Goal: Task Accomplishment & Management: Use online tool/utility

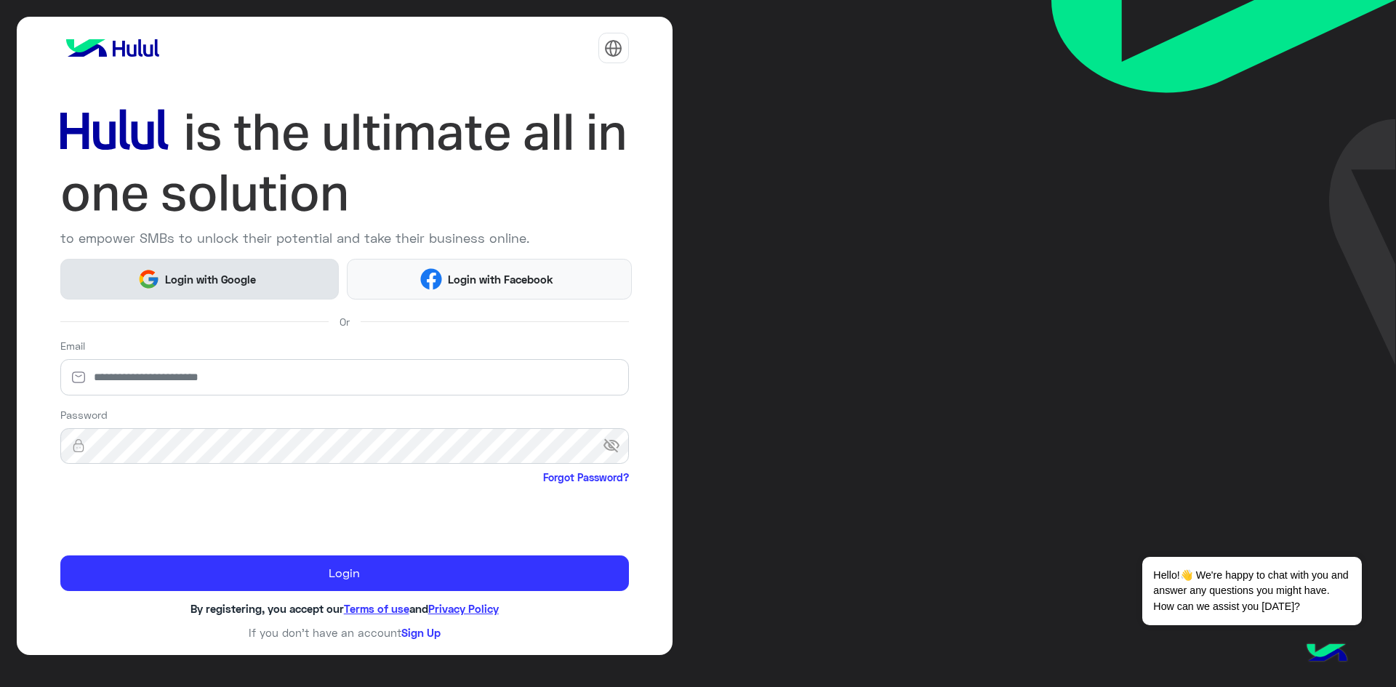
click at [258, 265] on button "Login with Google" at bounding box center [199, 279] width 279 height 40
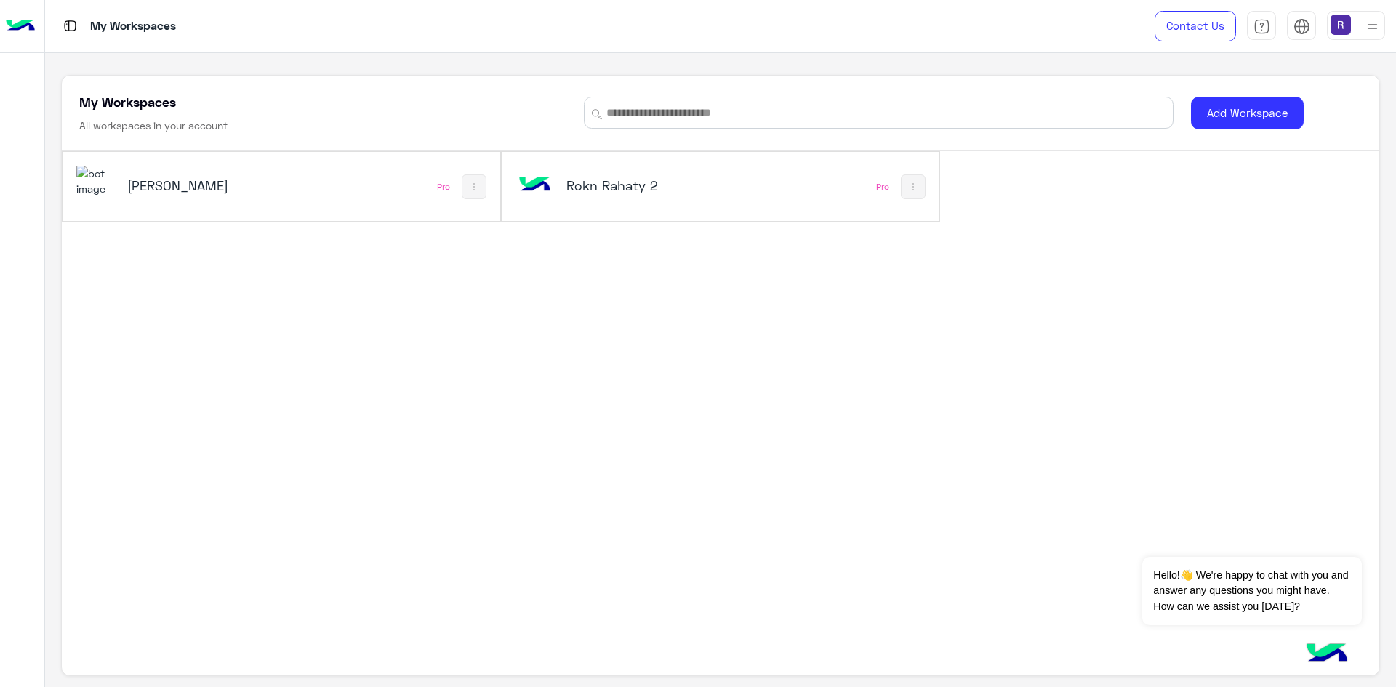
click at [132, 199] on div "[PERSON_NAME]" at bounding box center [199, 187] width 247 height 42
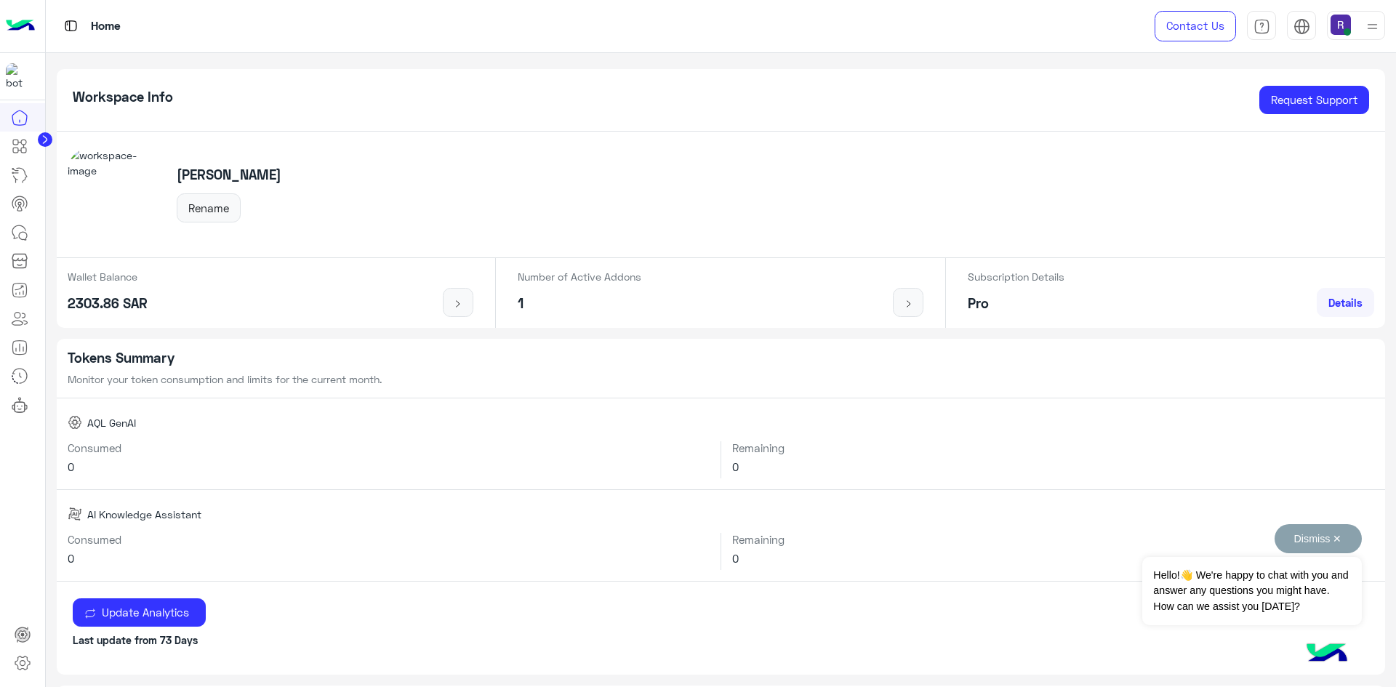
click at [1325, 535] on button "Dismiss ✕" at bounding box center [1318, 538] width 87 height 29
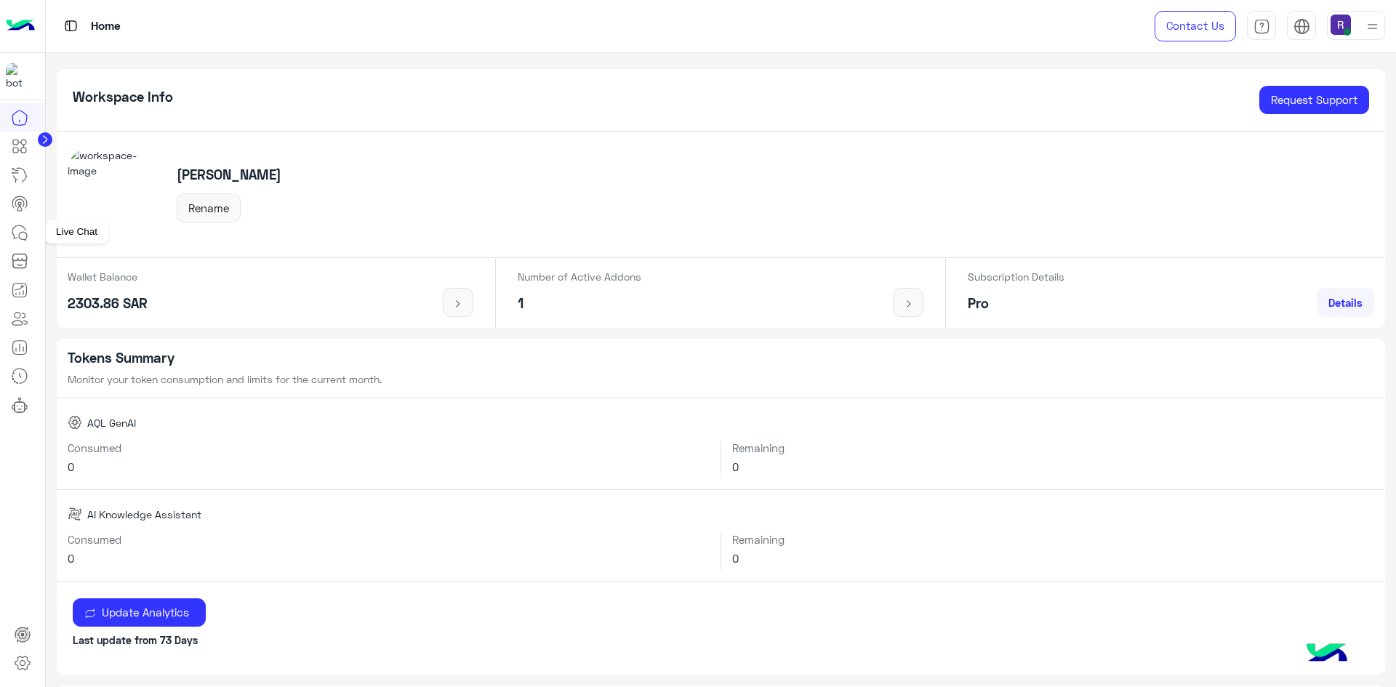
click at [11, 232] on icon at bounding box center [19, 232] width 17 height 17
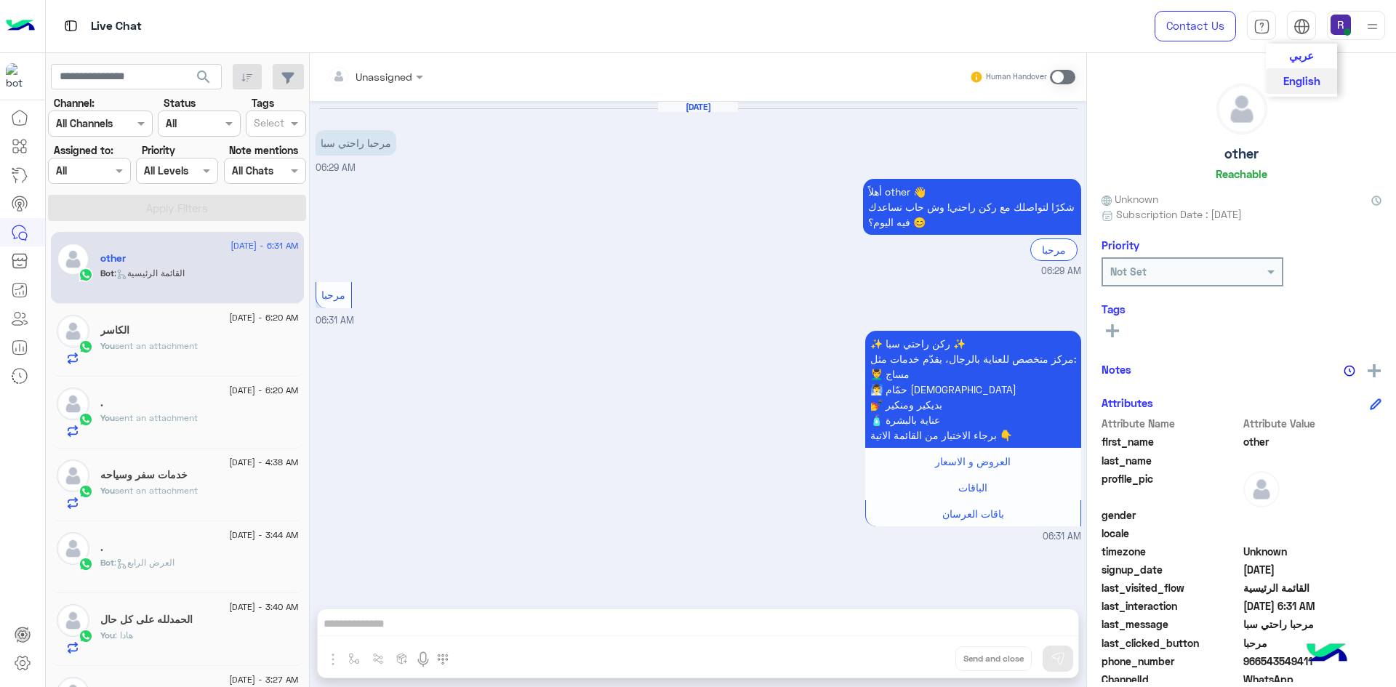
click at [1300, 63] on button "عربي" at bounding box center [1301, 56] width 71 height 25
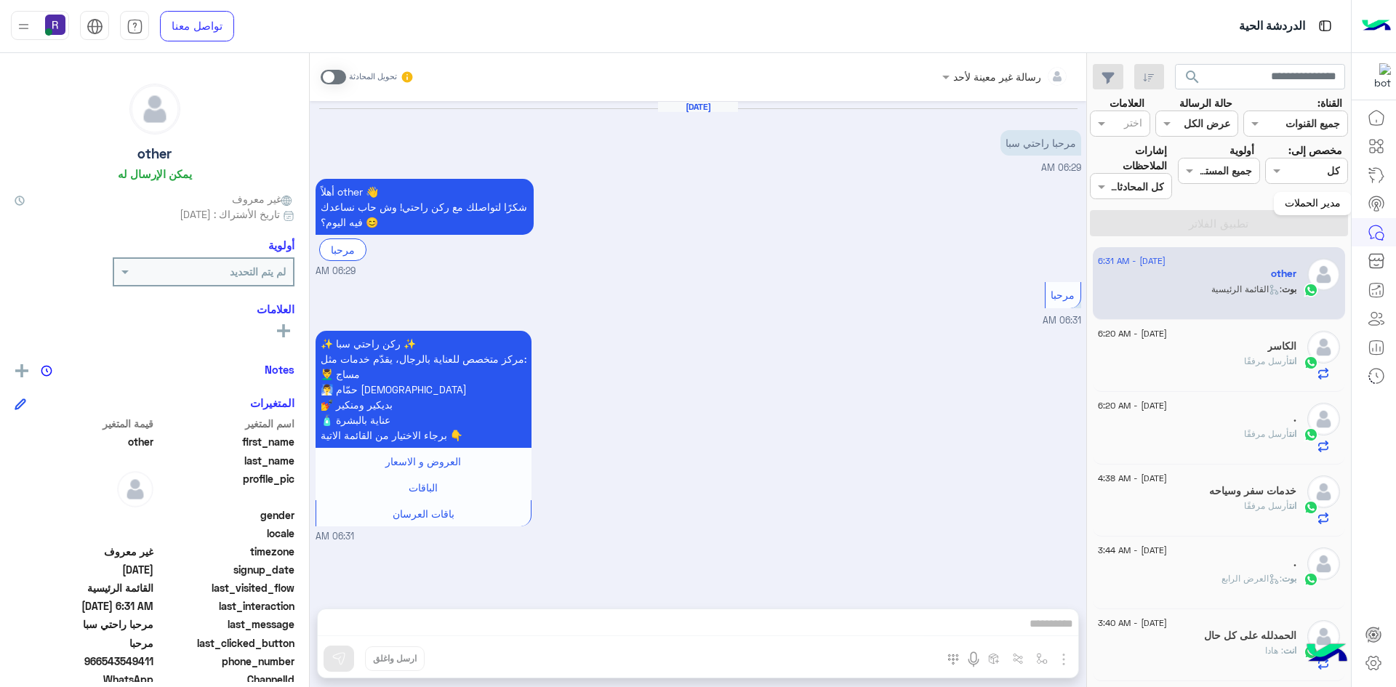
click at [1379, 205] on icon at bounding box center [1376, 203] width 17 height 17
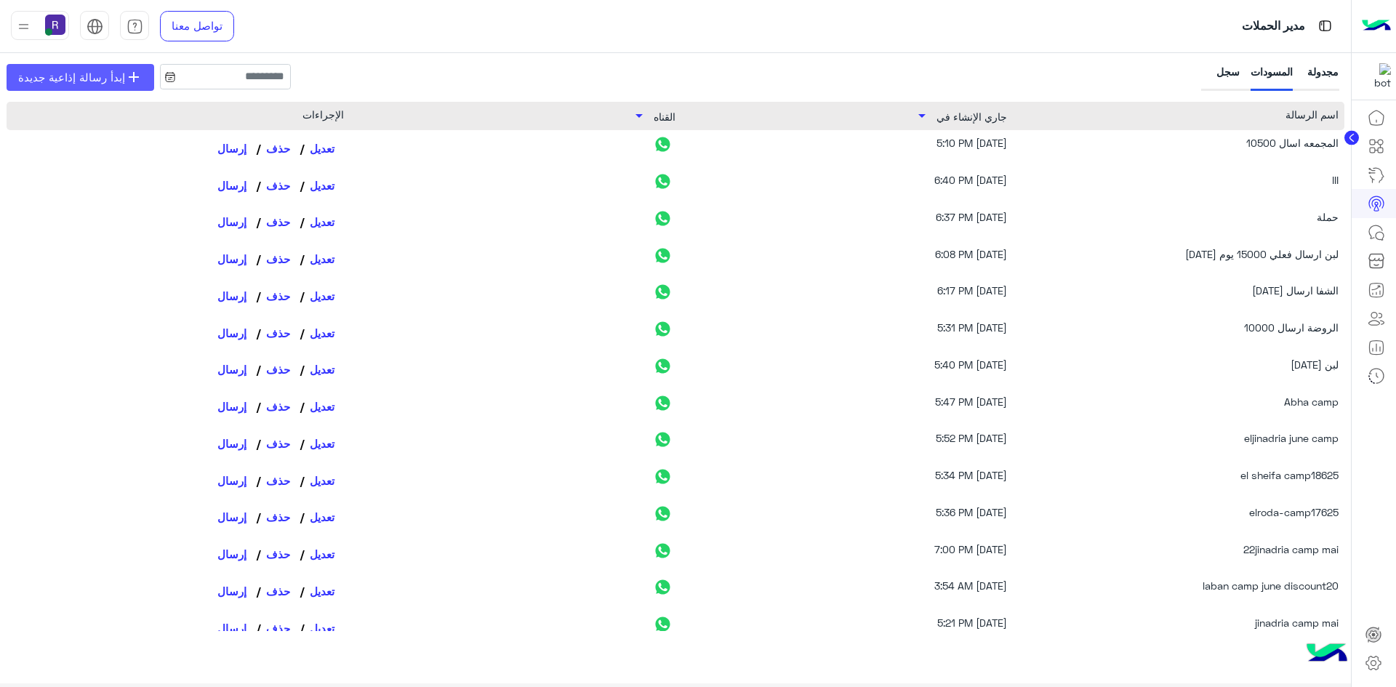
click at [105, 87] on link "add إبدأ رسالة إذاعية جديدة" at bounding box center [81, 77] width 148 height 27
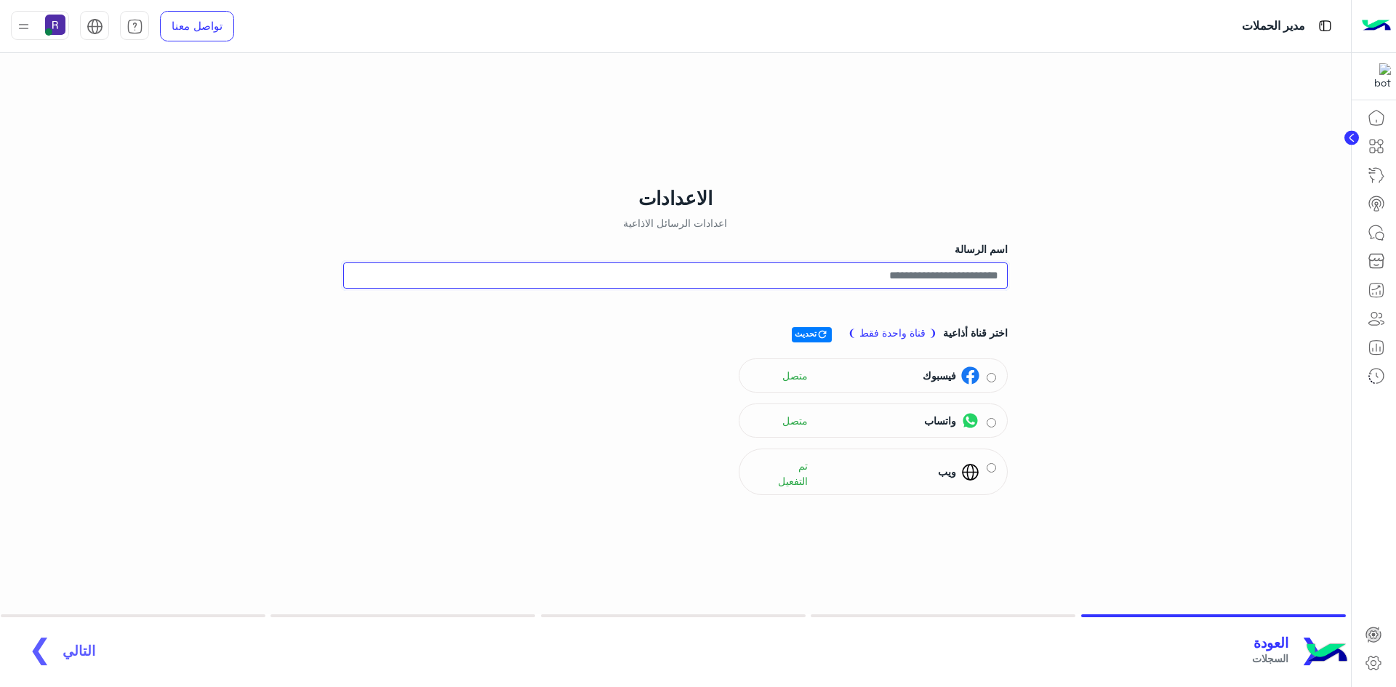
click at [884, 273] on input "اسم الرسالة" at bounding box center [675, 276] width 665 height 26
type input "**********"
click at [964, 431] on div "واتساب متصل" at bounding box center [865, 421] width 230 height 22
click at [76, 644] on span "التالي" at bounding box center [79, 643] width 33 height 17
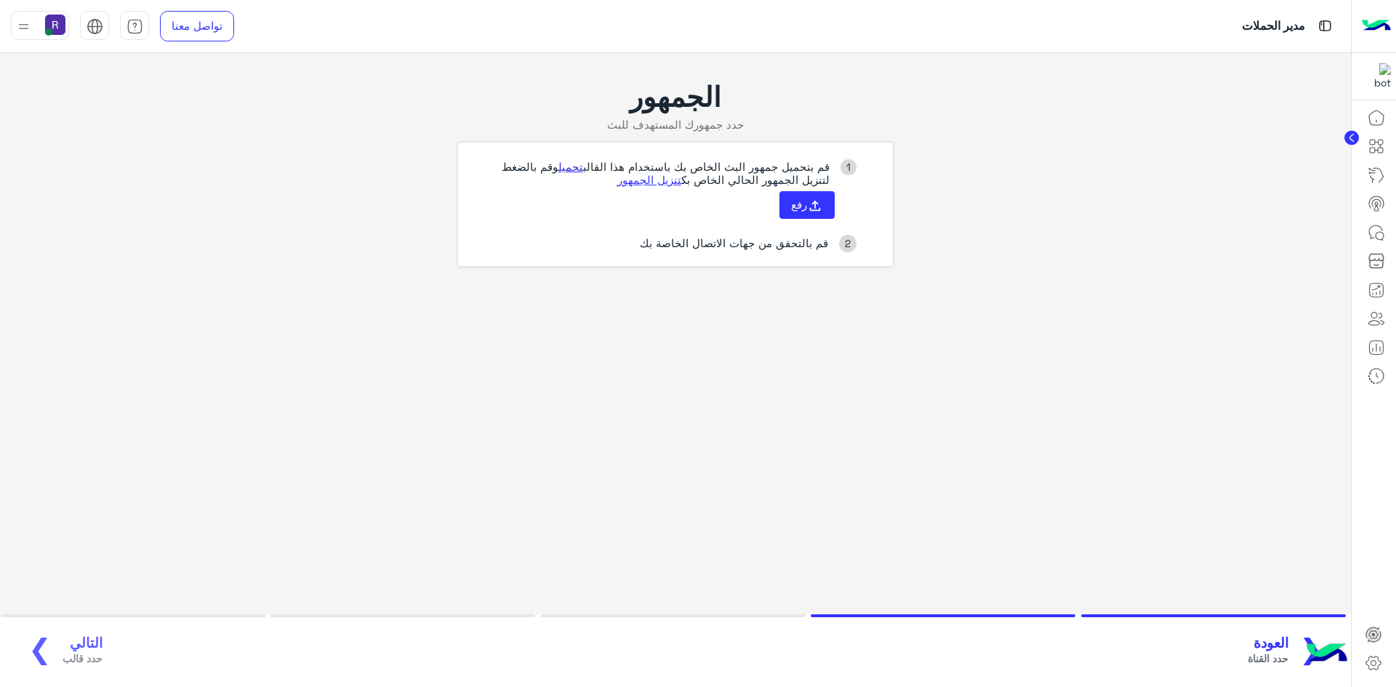
click at [561, 167] on link "تحميل" at bounding box center [571, 166] width 25 height 13
click at [821, 202] on icon at bounding box center [815, 206] width 16 height 16
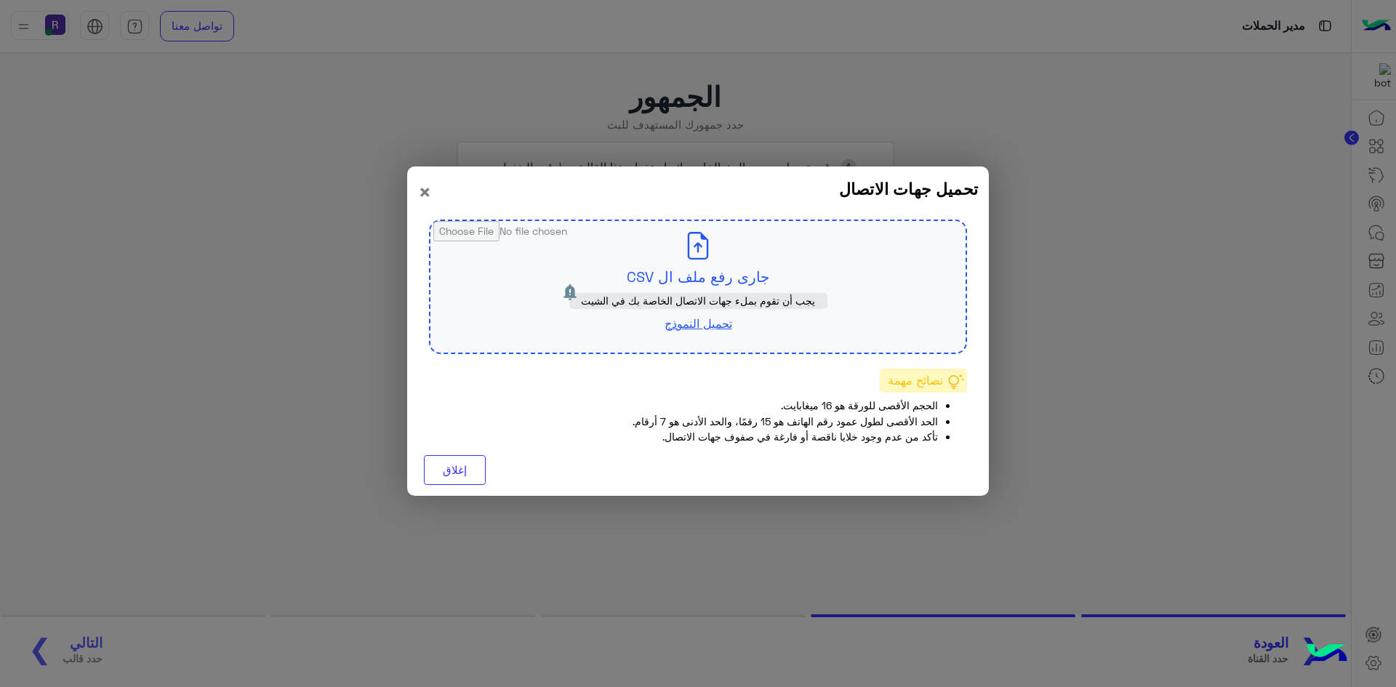
click at [735, 273] on input "file" at bounding box center [698, 287] width 535 height 132
type input "**********"
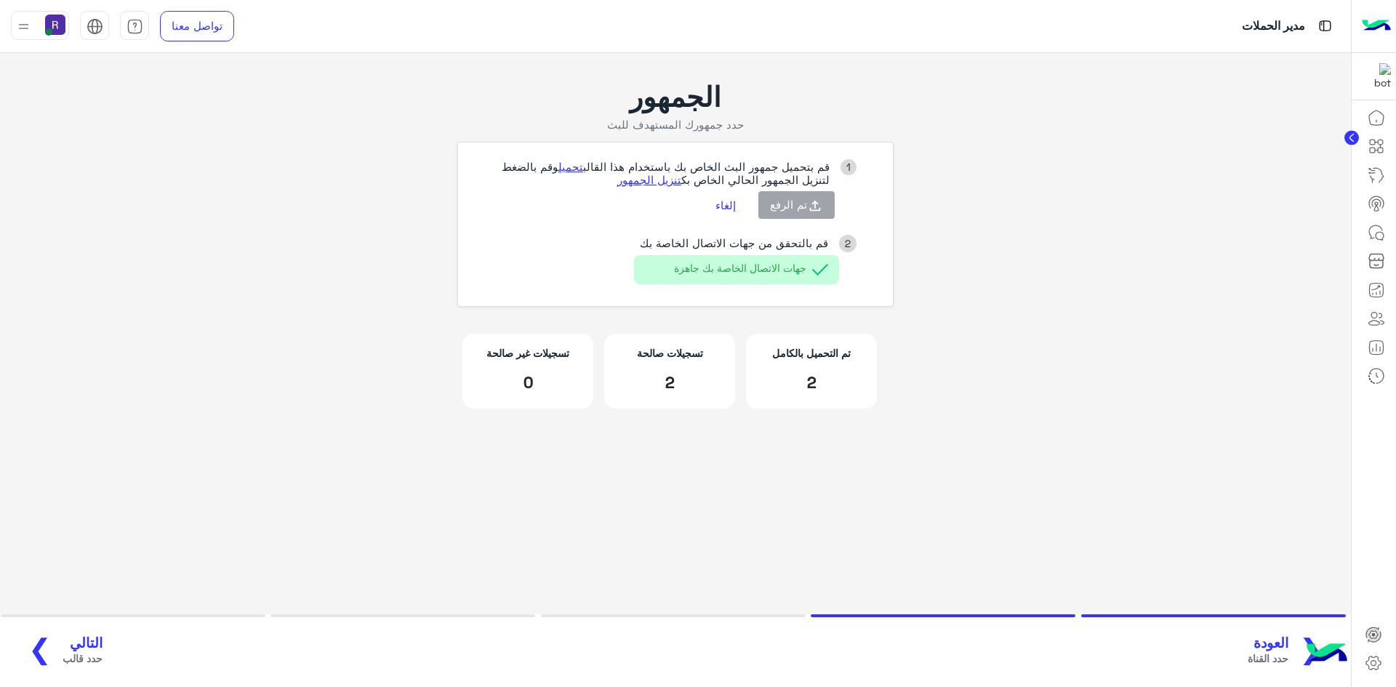
click at [84, 645] on span "التالي" at bounding box center [83, 643] width 40 height 17
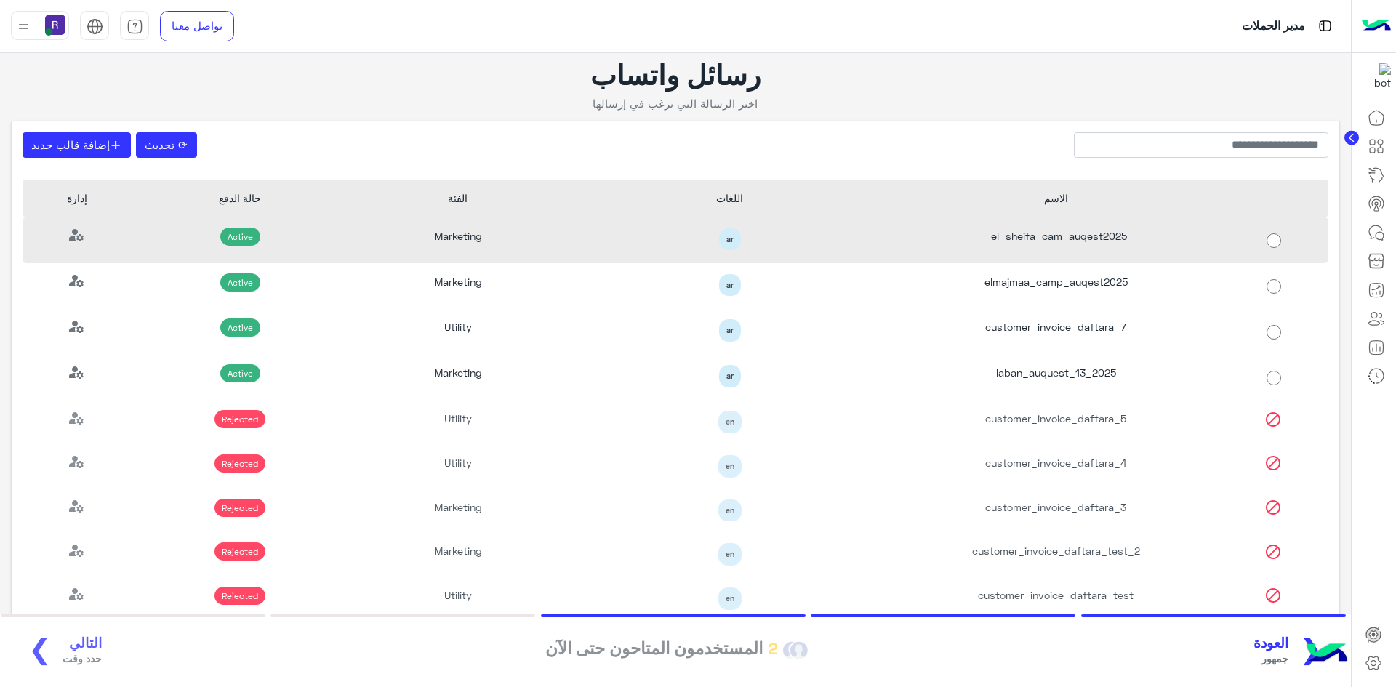
click at [1012, 233] on div "el_sheifa_cam_auqest2025_" at bounding box center [1056, 240] width 327 height 46
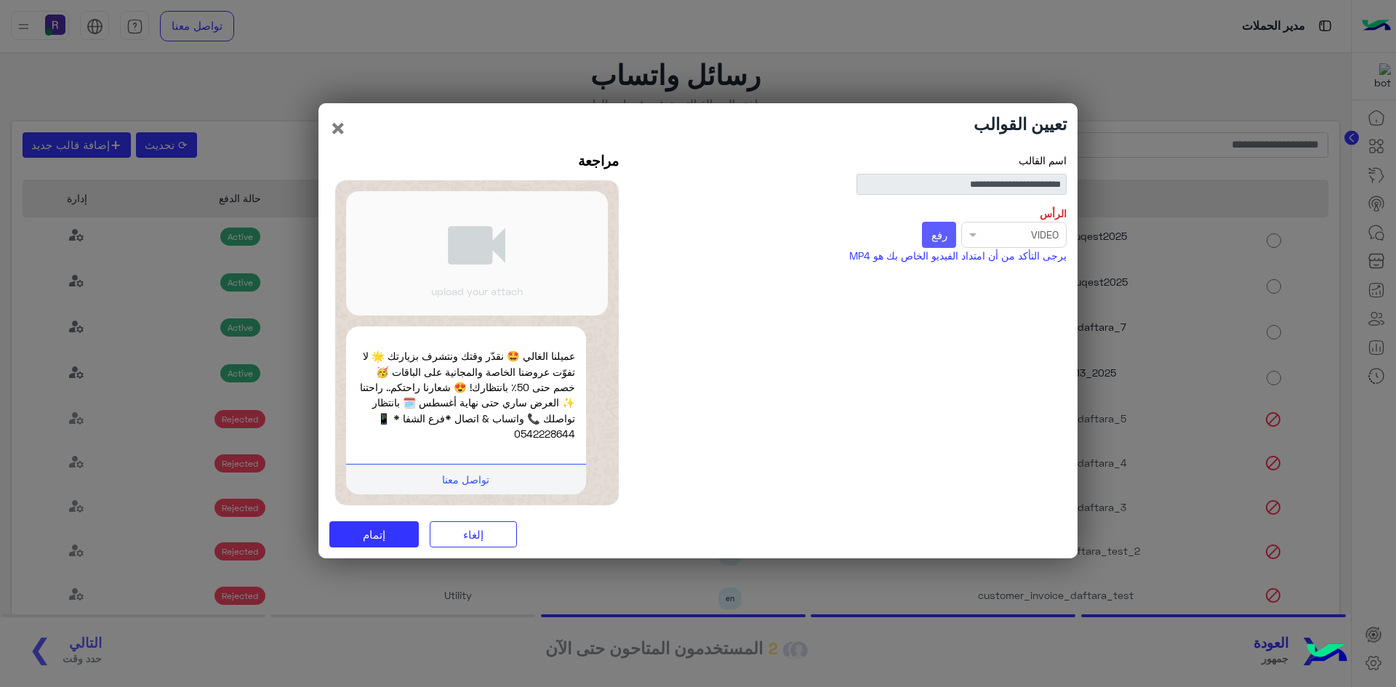
click at [940, 239] on span "رفع" at bounding box center [940, 234] width 16 height 13
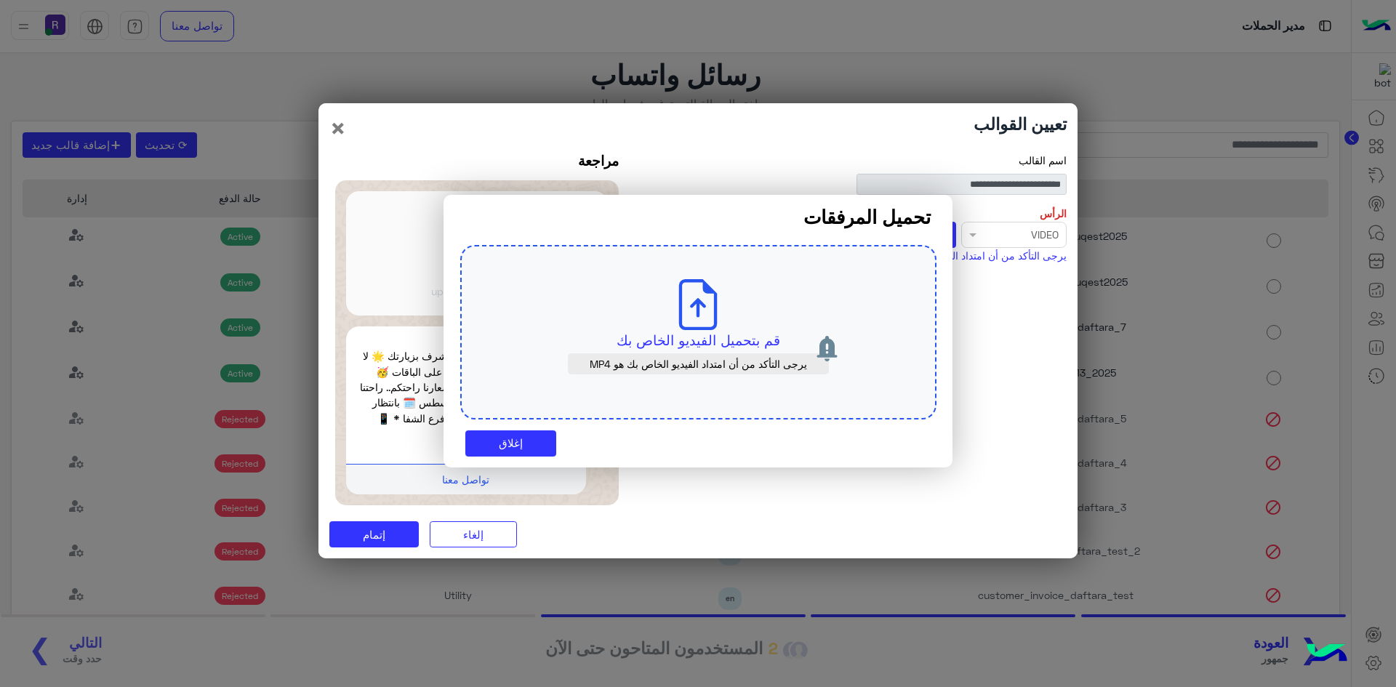
click at [729, 327] on div "قم بتحميل الفيديو الخاص بك يرجى التأكد من أن امتداد الفيديو الخاص بك هو MP4" at bounding box center [698, 332] width 476 height 175
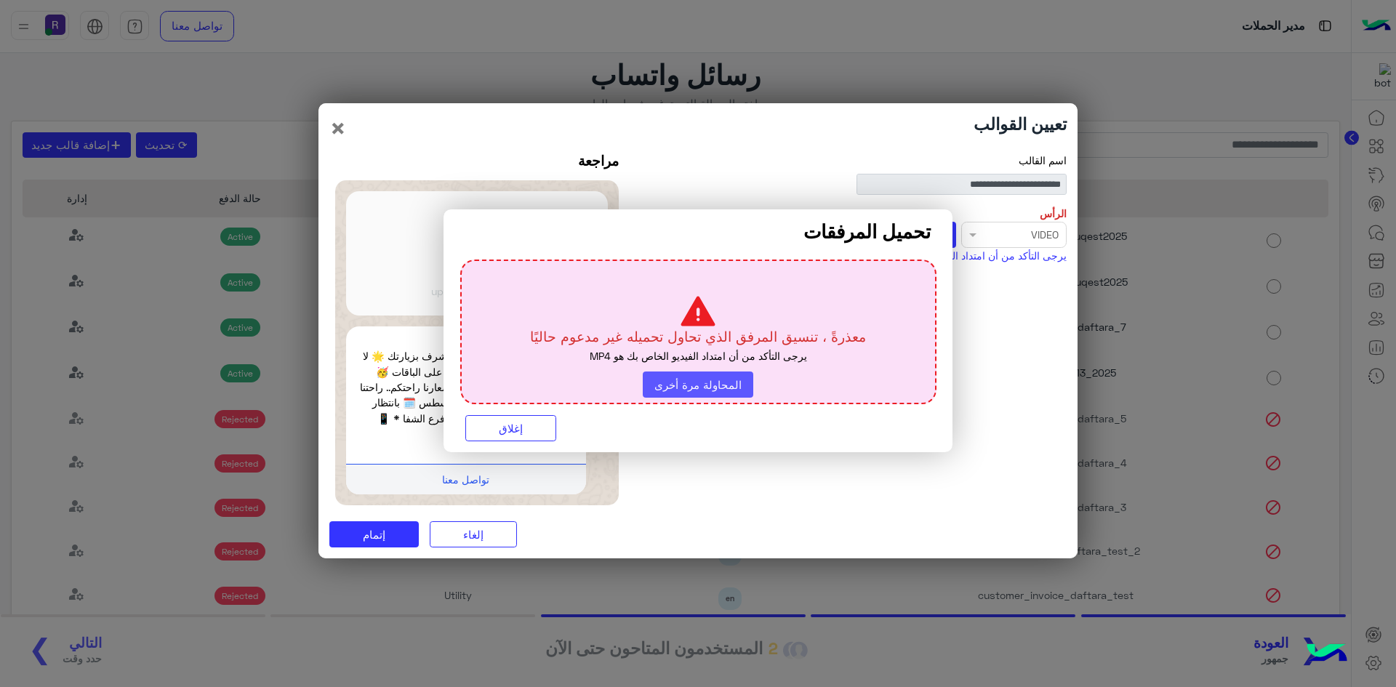
click at [739, 390] on button "المحاولة مرة أخرى" at bounding box center [698, 385] width 111 height 26
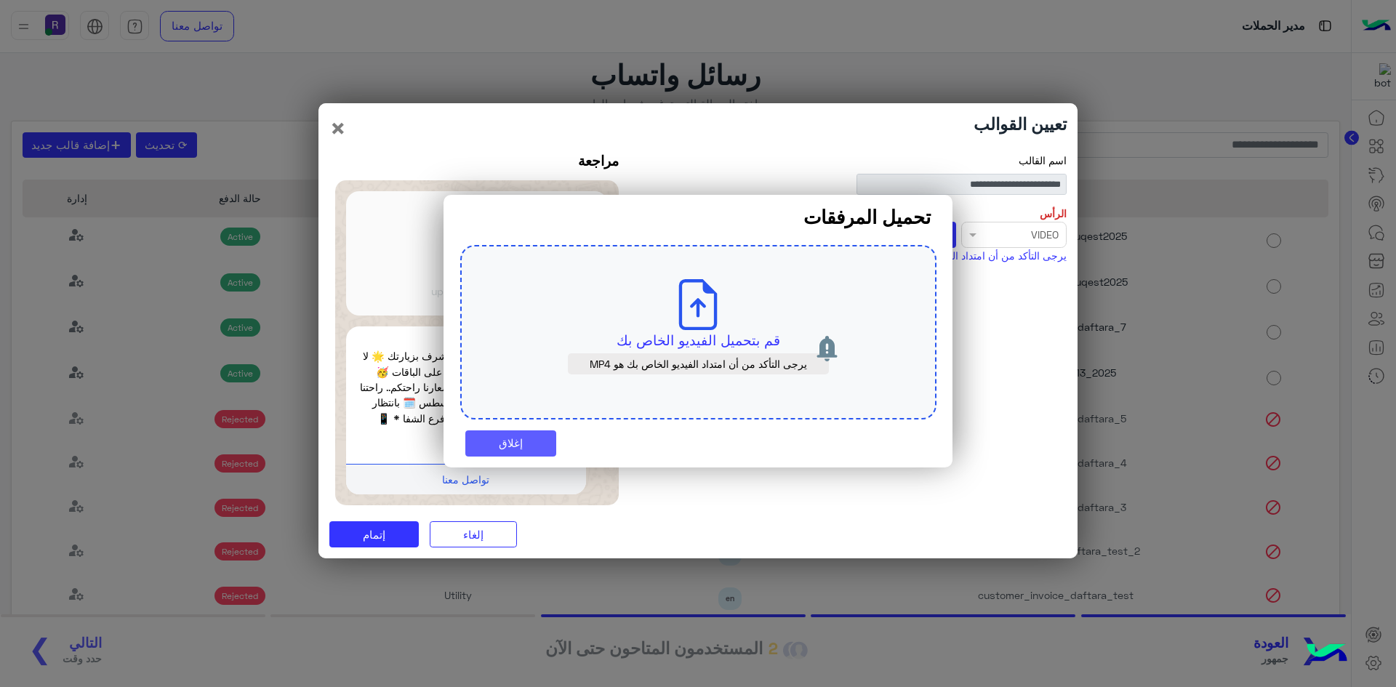
click at [537, 442] on button "إغلاق" at bounding box center [510, 444] width 91 height 26
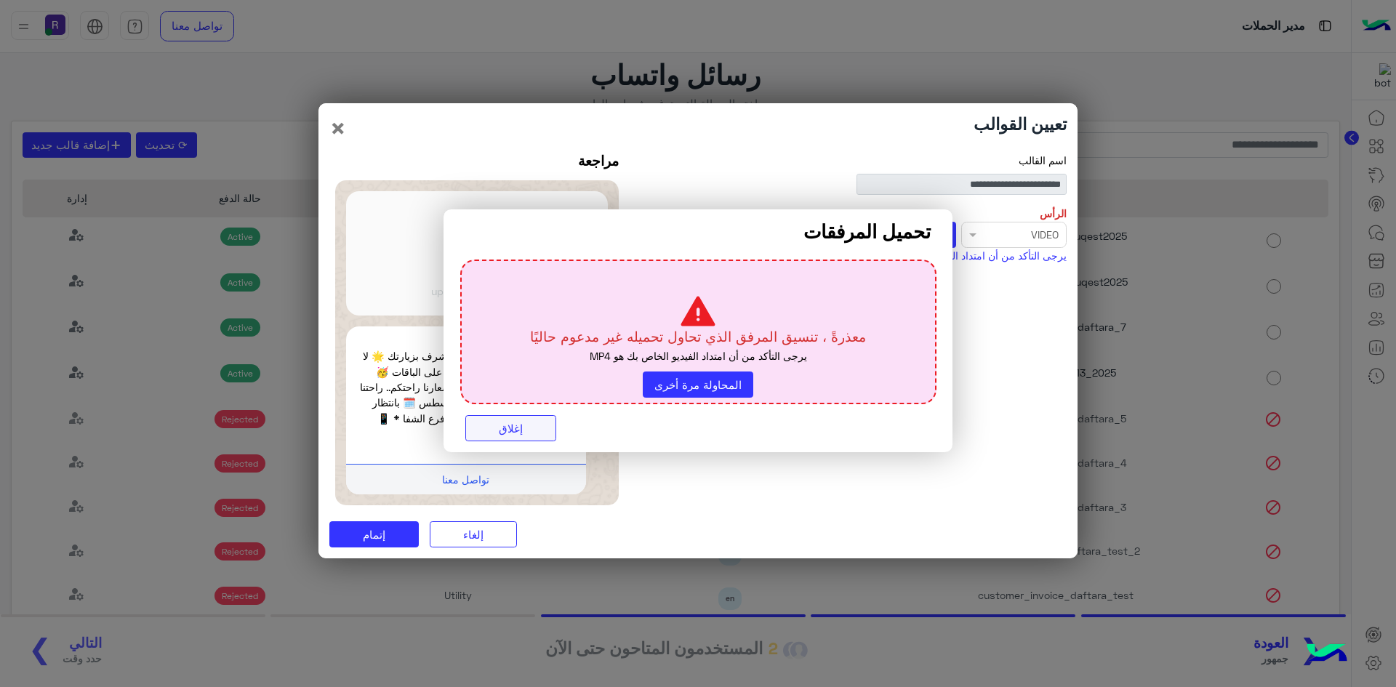
click at [526, 428] on button "إغلاق" at bounding box center [510, 428] width 91 height 26
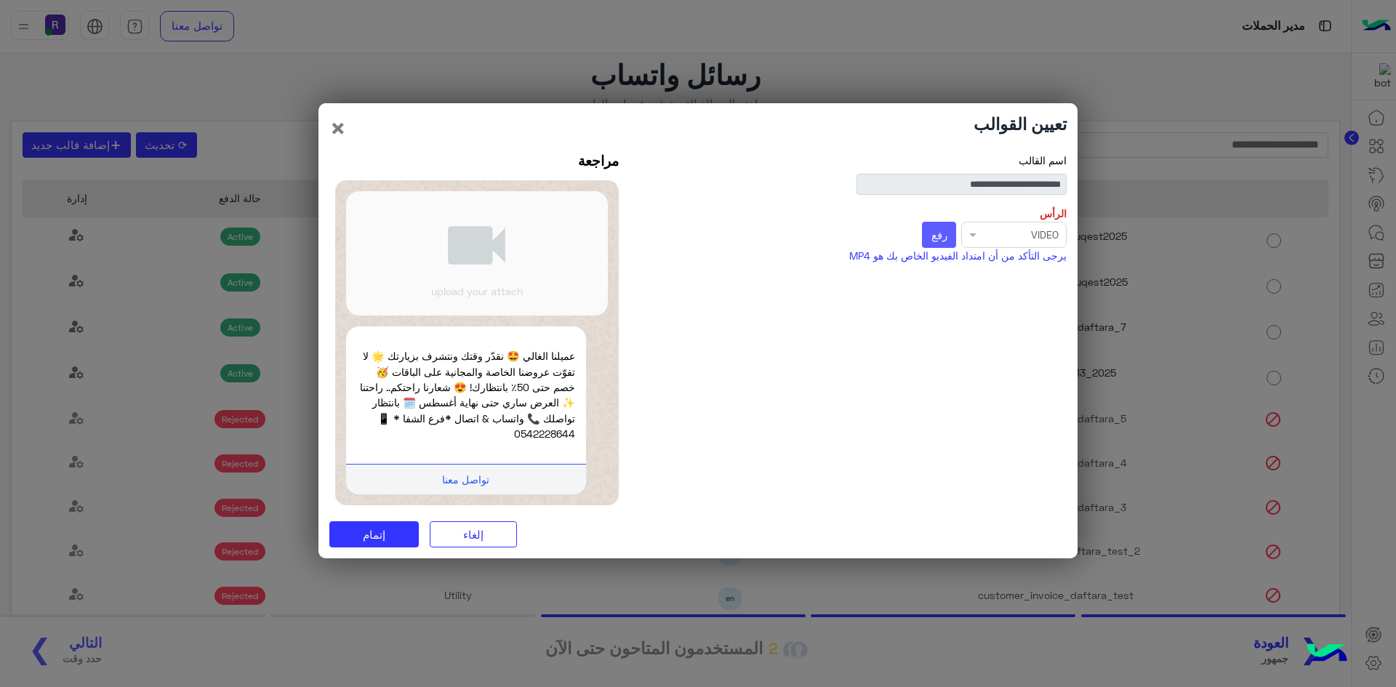
click at [942, 235] on span "رفع" at bounding box center [940, 234] width 16 height 13
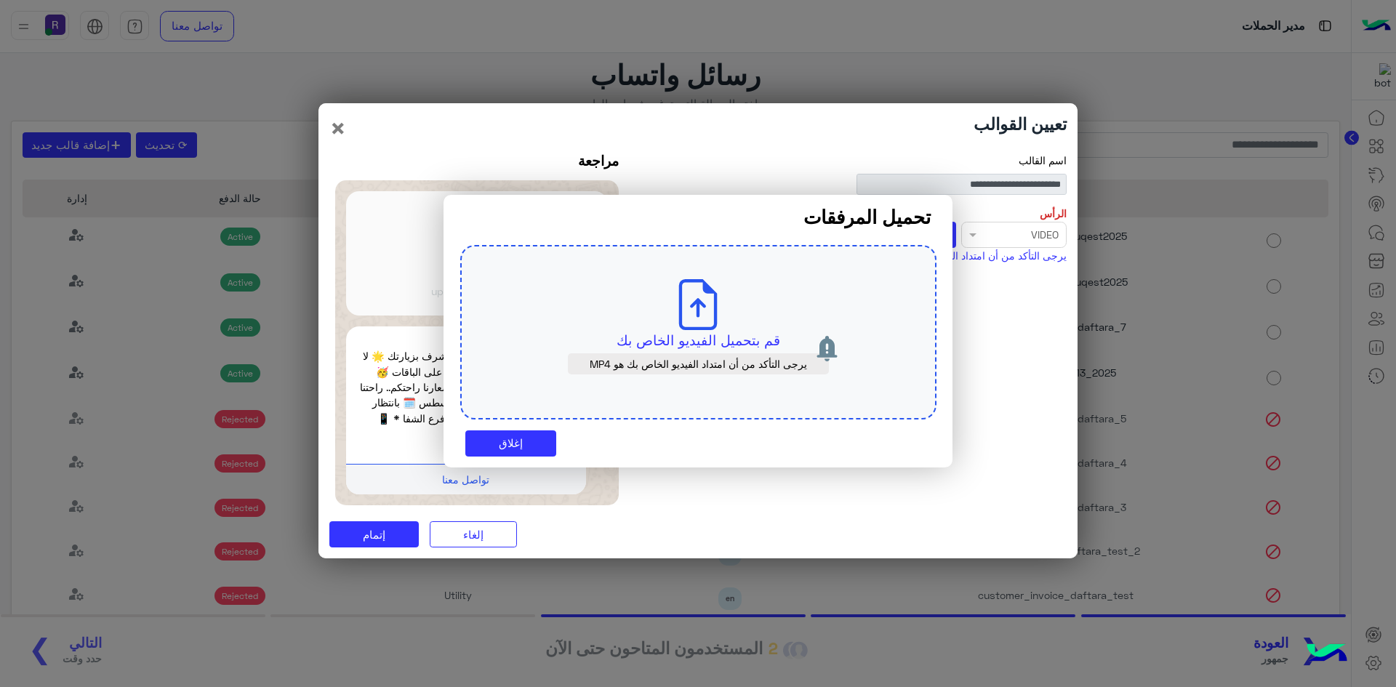
click at [724, 343] on p "قم بتحميل الفيديو الخاص بك" at bounding box center [699, 340] width 408 height 20
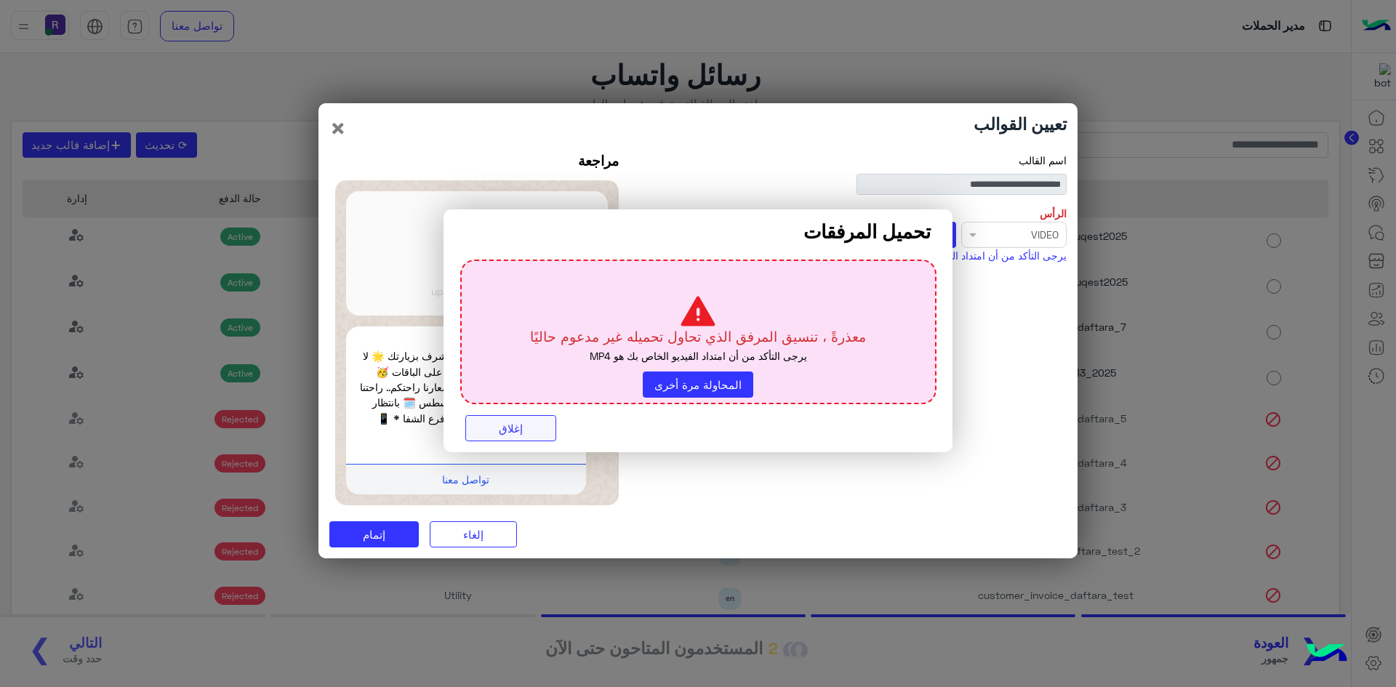
click at [493, 436] on button "إغلاق" at bounding box center [510, 428] width 91 height 26
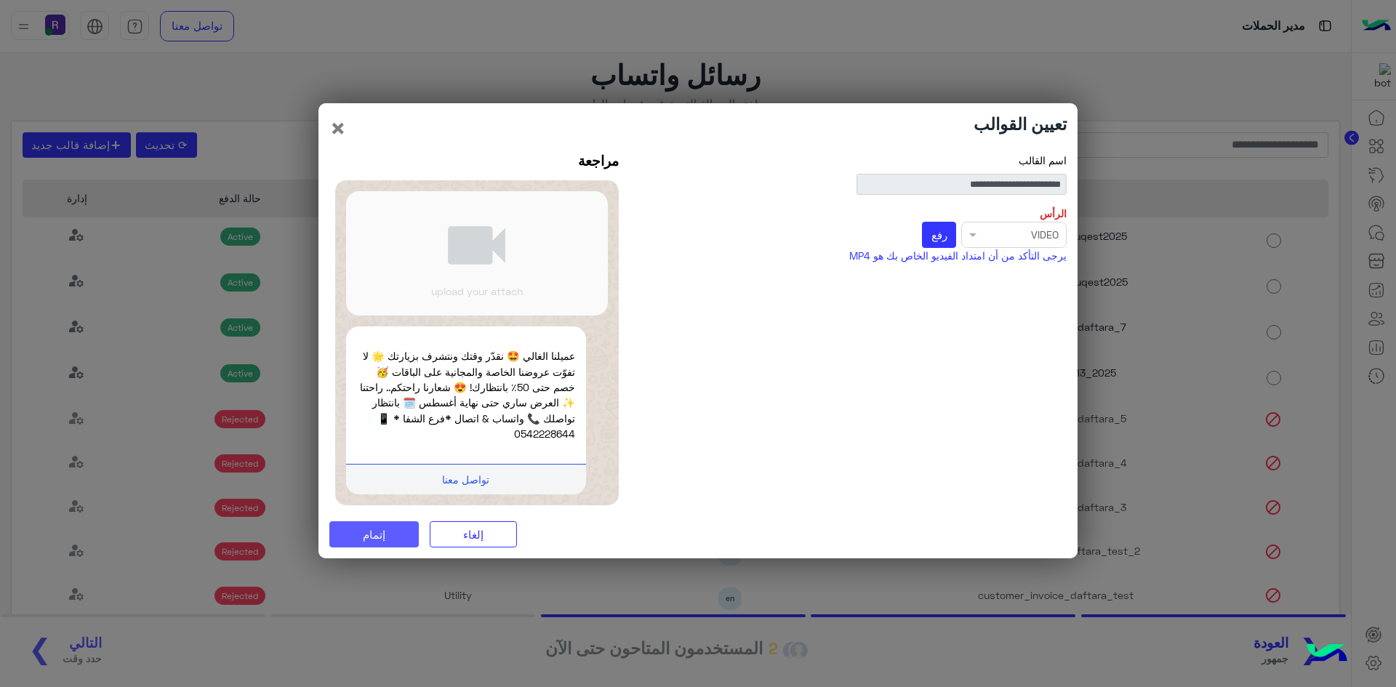
click at [381, 540] on span "إتمام" at bounding box center [374, 534] width 23 height 13
click at [392, 532] on button "إتمام" at bounding box center [373, 534] width 89 height 26
click at [480, 527] on button "إلغاء" at bounding box center [473, 534] width 87 height 26
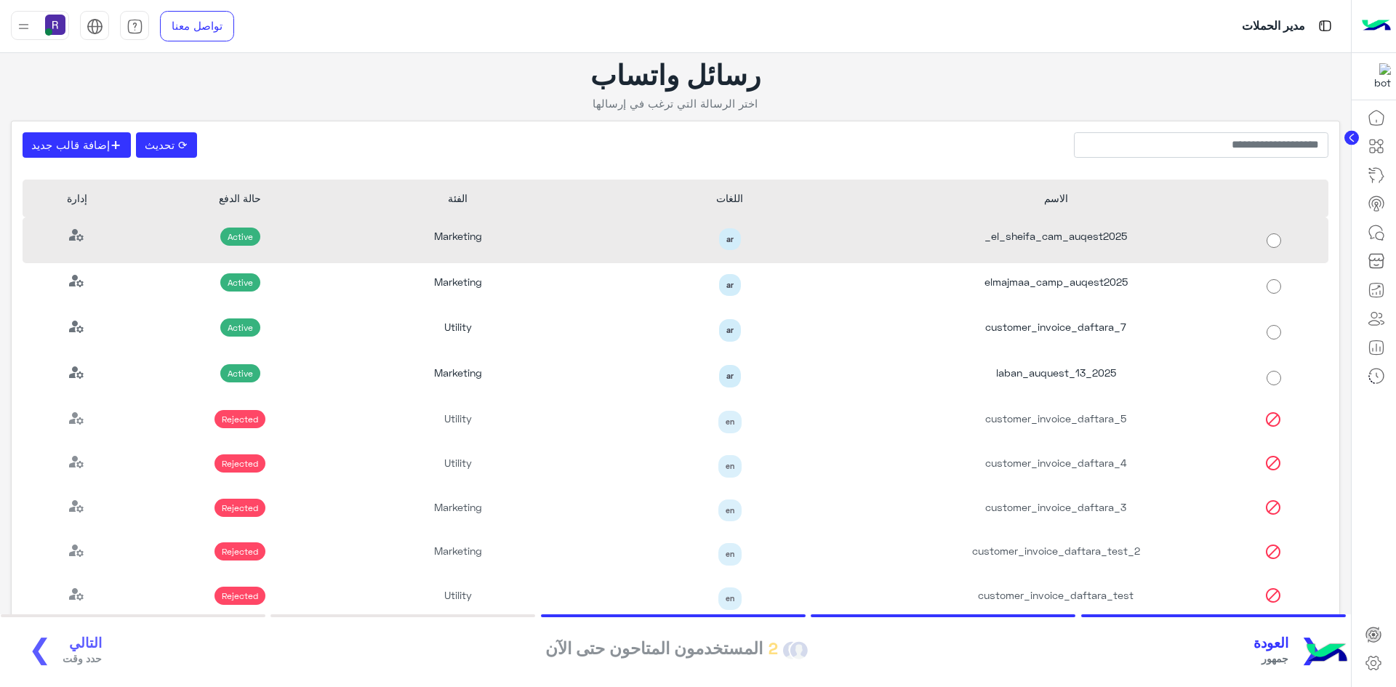
click at [1067, 241] on div "el_sheifa_cam_auqest2025_" at bounding box center [1056, 240] width 327 height 46
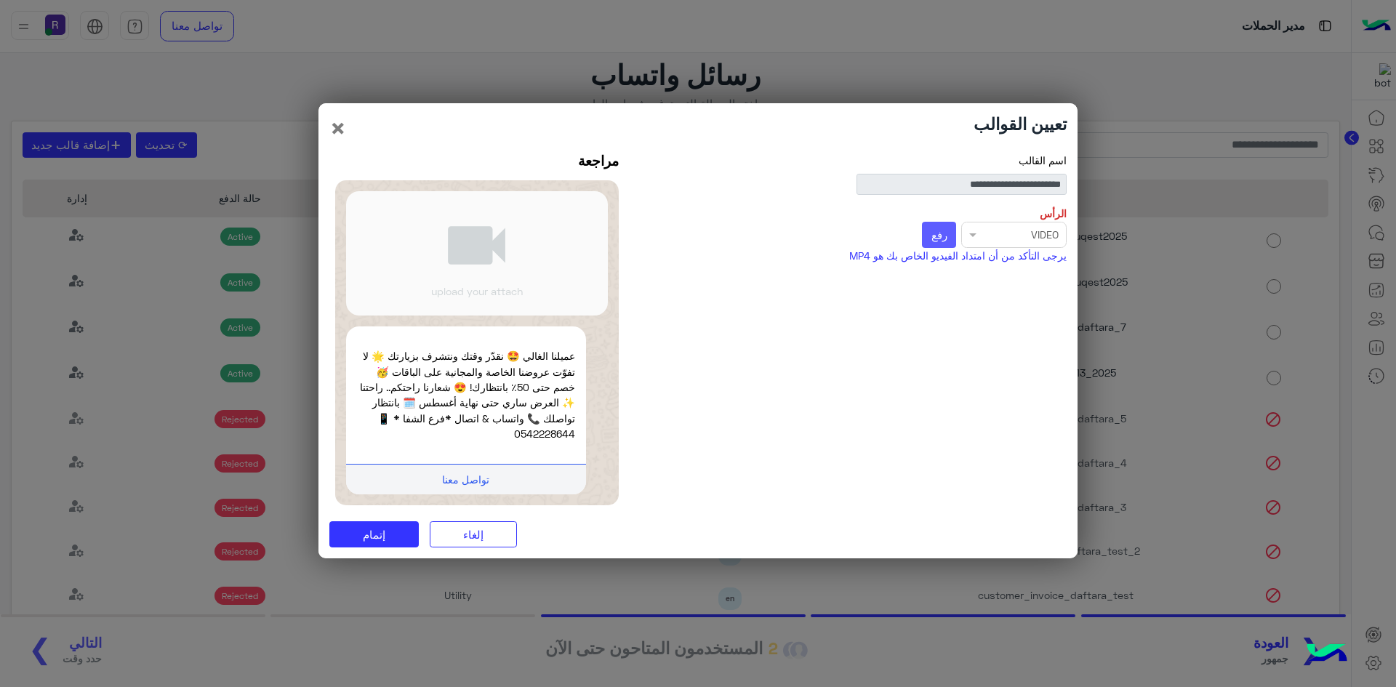
click at [940, 243] on button "رفع" at bounding box center [939, 235] width 34 height 26
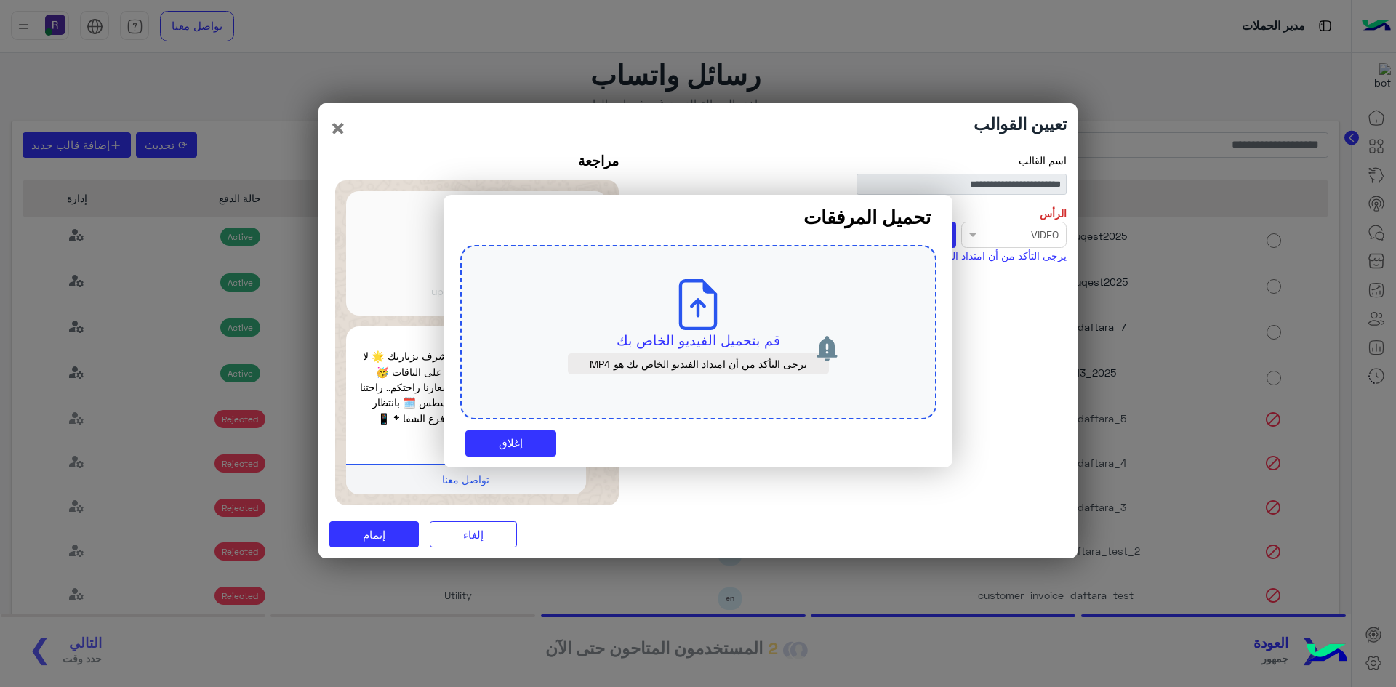
click at [691, 335] on p "قم بتحميل الفيديو الخاص بك" at bounding box center [699, 340] width 408 height 20
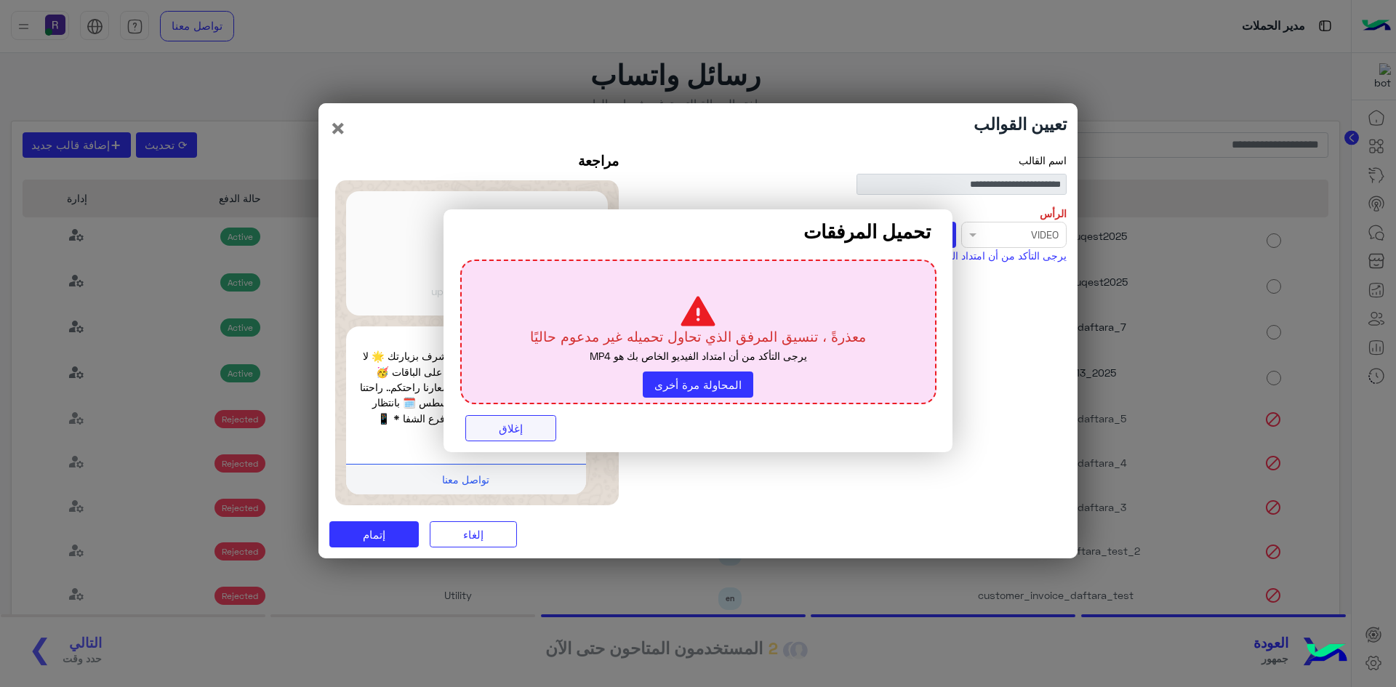
click at [523, 425] on button "إغلاق" at bounding box center [510, 428] width 91 height 26
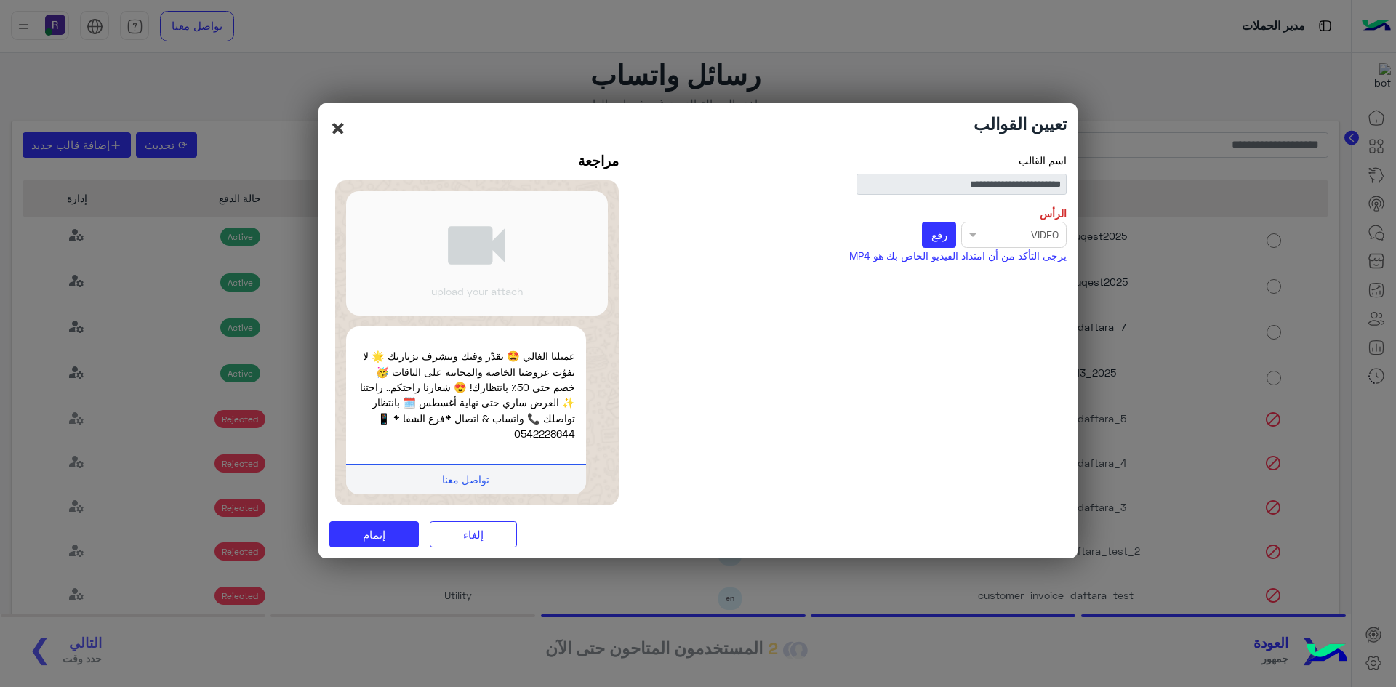
click at [343, 127] on button "×" at bounding box center [337, 128] width 17 height 28
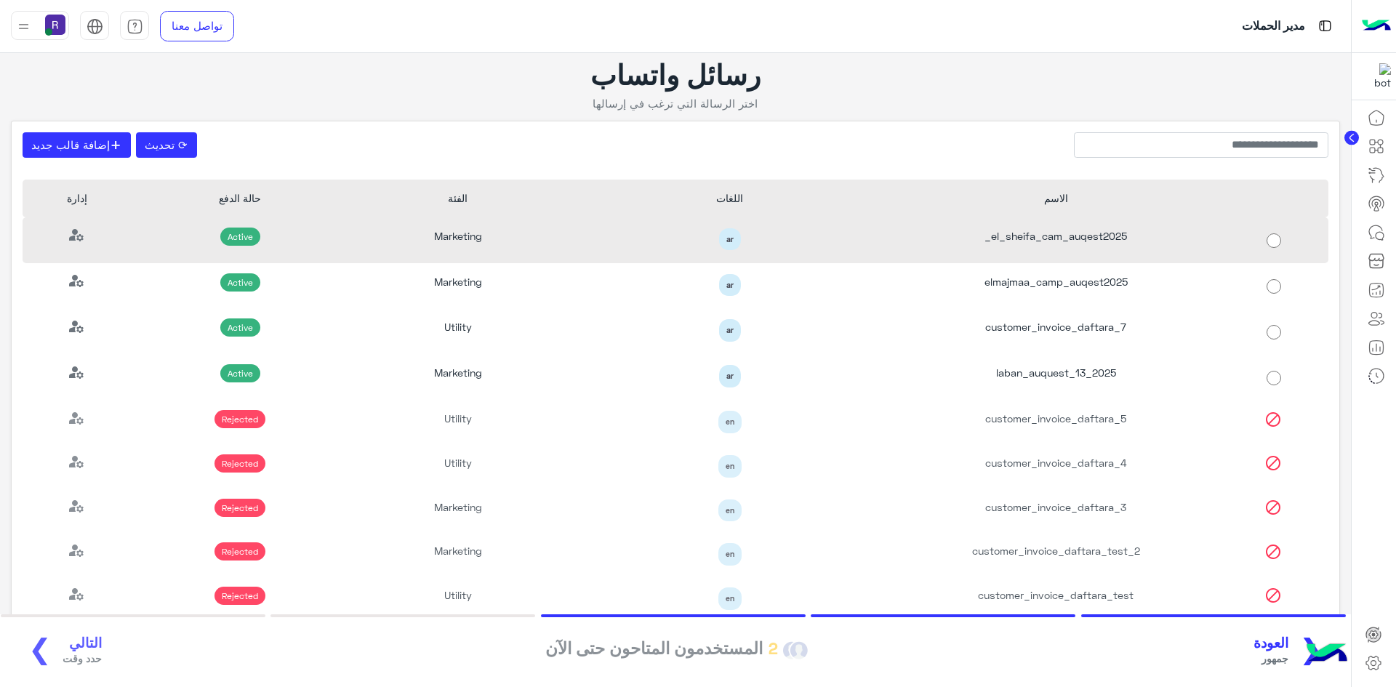
click at [1105, 233] on div "el_sheifa_cam_auqest2025_" at bounding box center [1056, 240] width 327 height 46
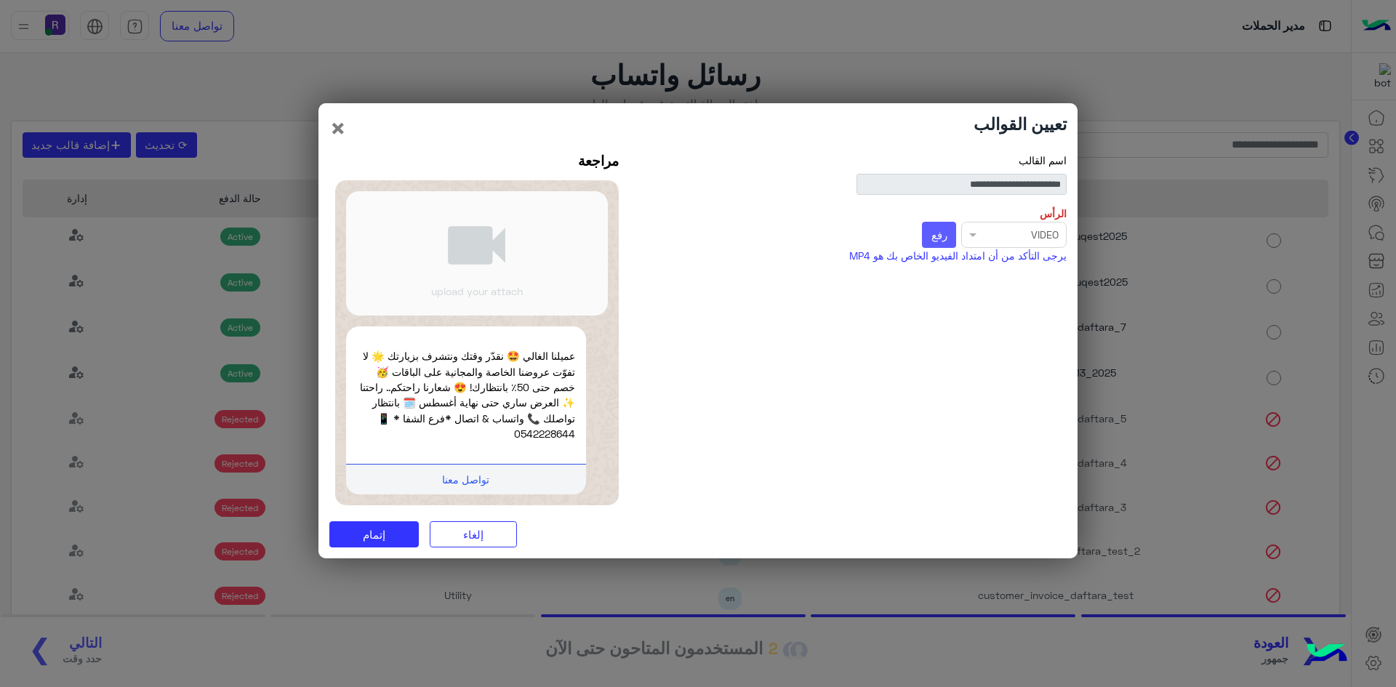
click at [929, 236] on button "رفع" at bounding box center [939, 235] width 34 height 26
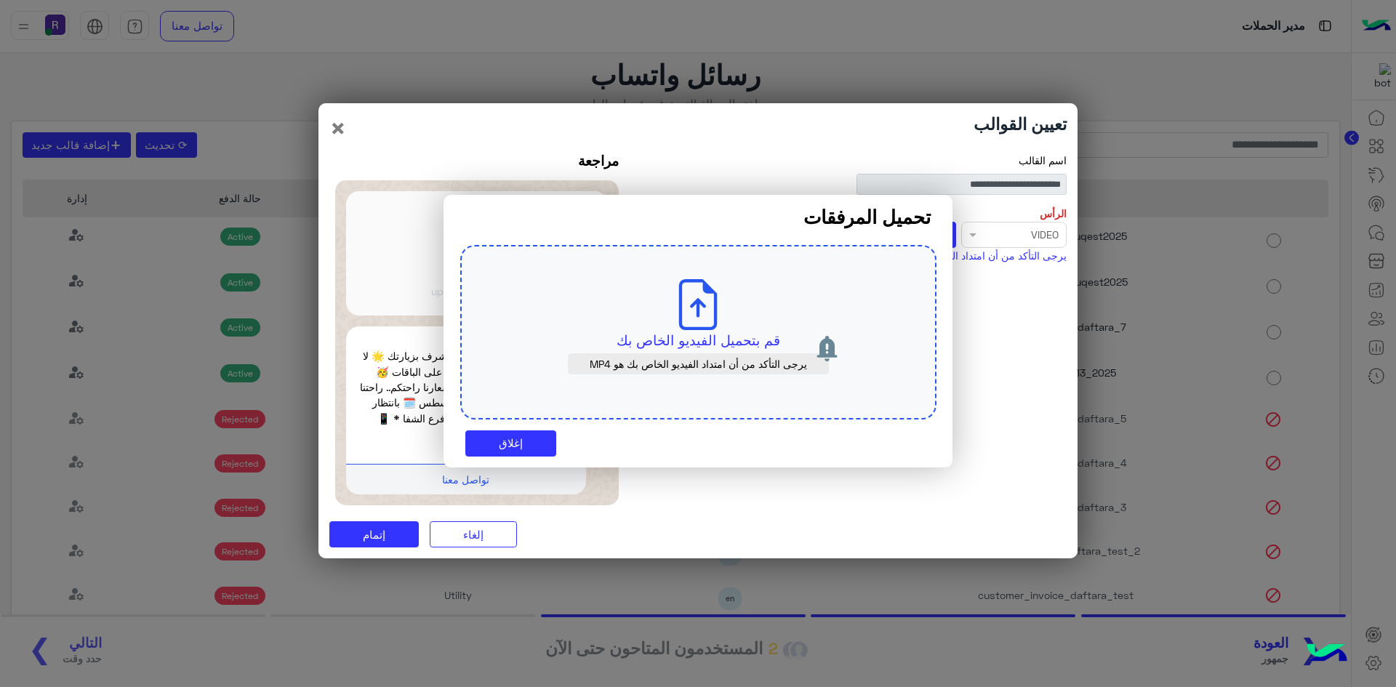
click at [747, 342] on p "قم بتحميل الفيديو الخاص بك" at bounding box center [699, 340] width 408 height 20
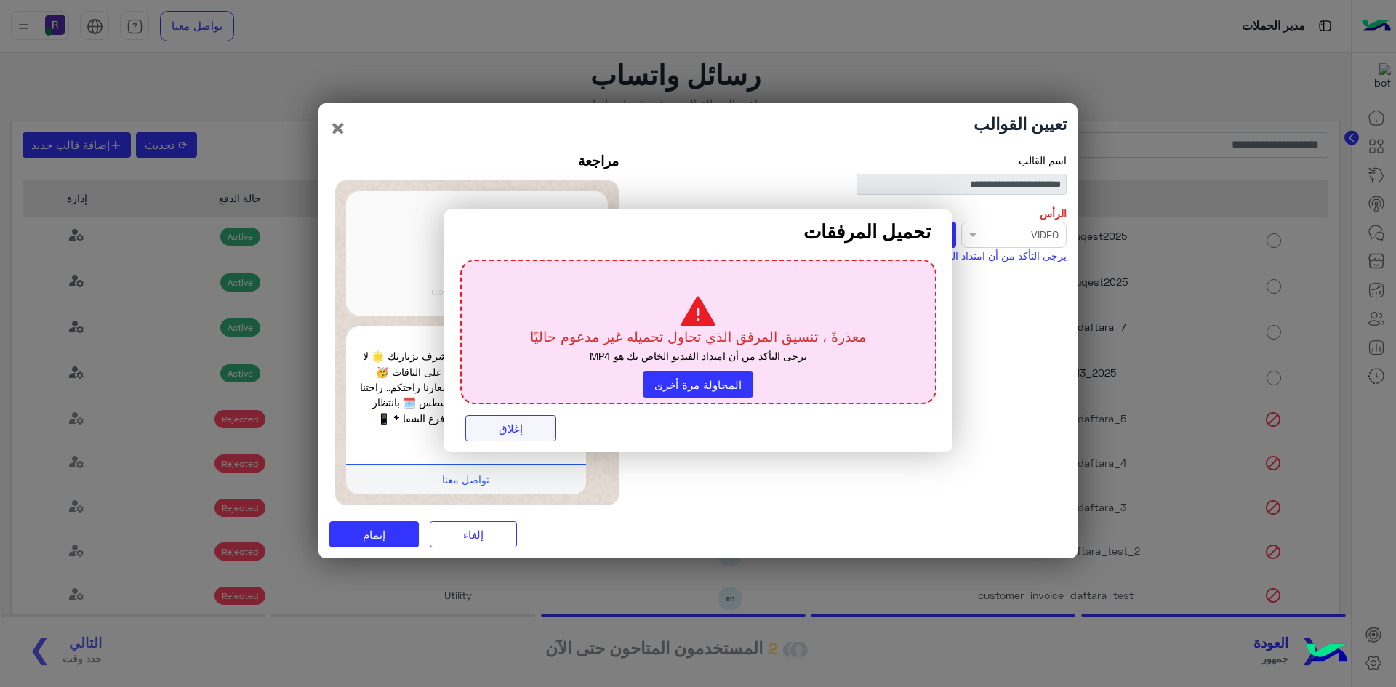
click at [514, 434] on button "إغلاق" at bounding box center [510, 428] width 91 height 26
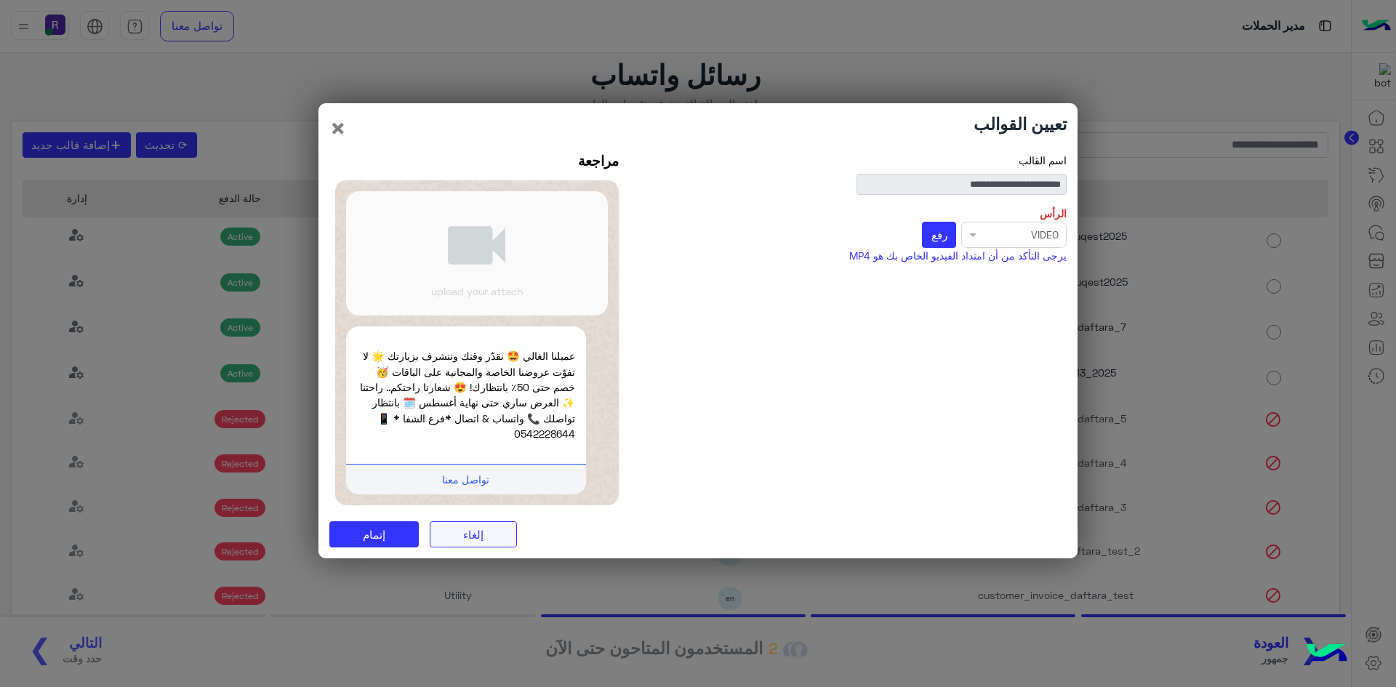
click at [472, 544] on button "إلغاء" at bounding box center [473, 534] width 87 height 26
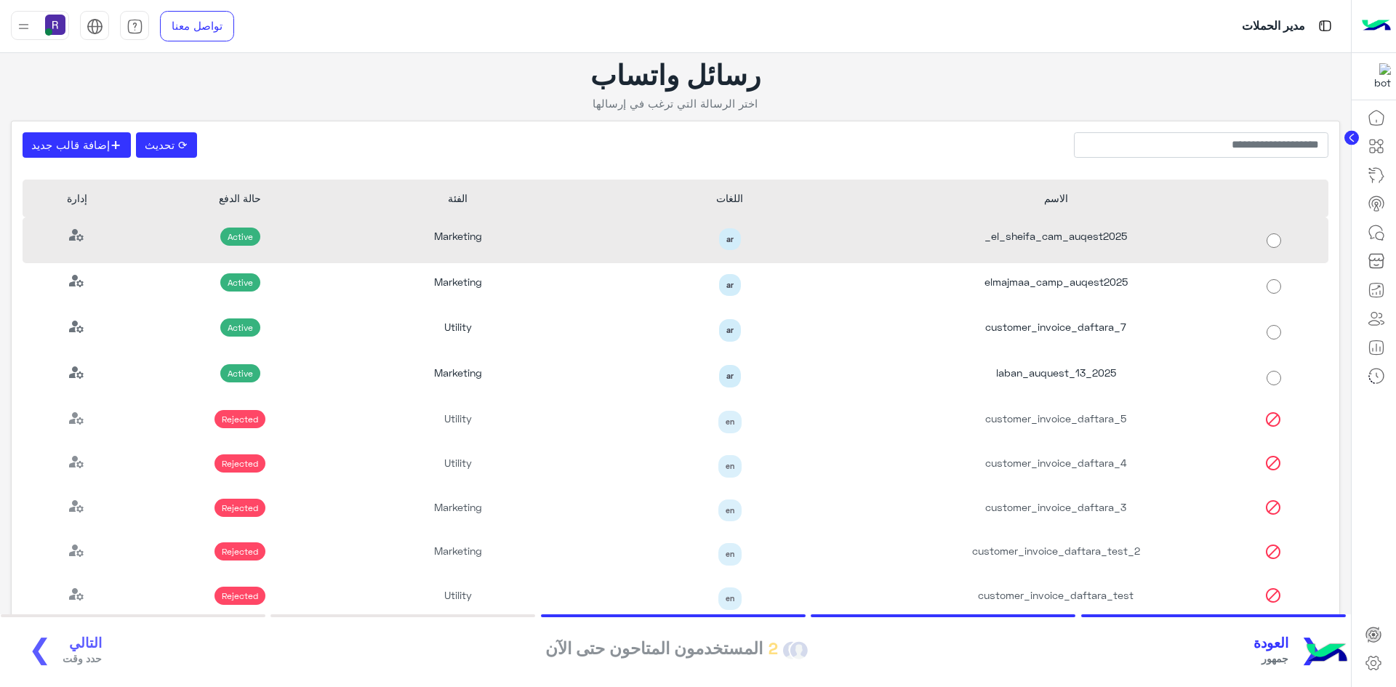
click at [993, 246] on div "el_sheifa_cam_auqest2025_" at bounding box center [1056, 240] width 327 height 46
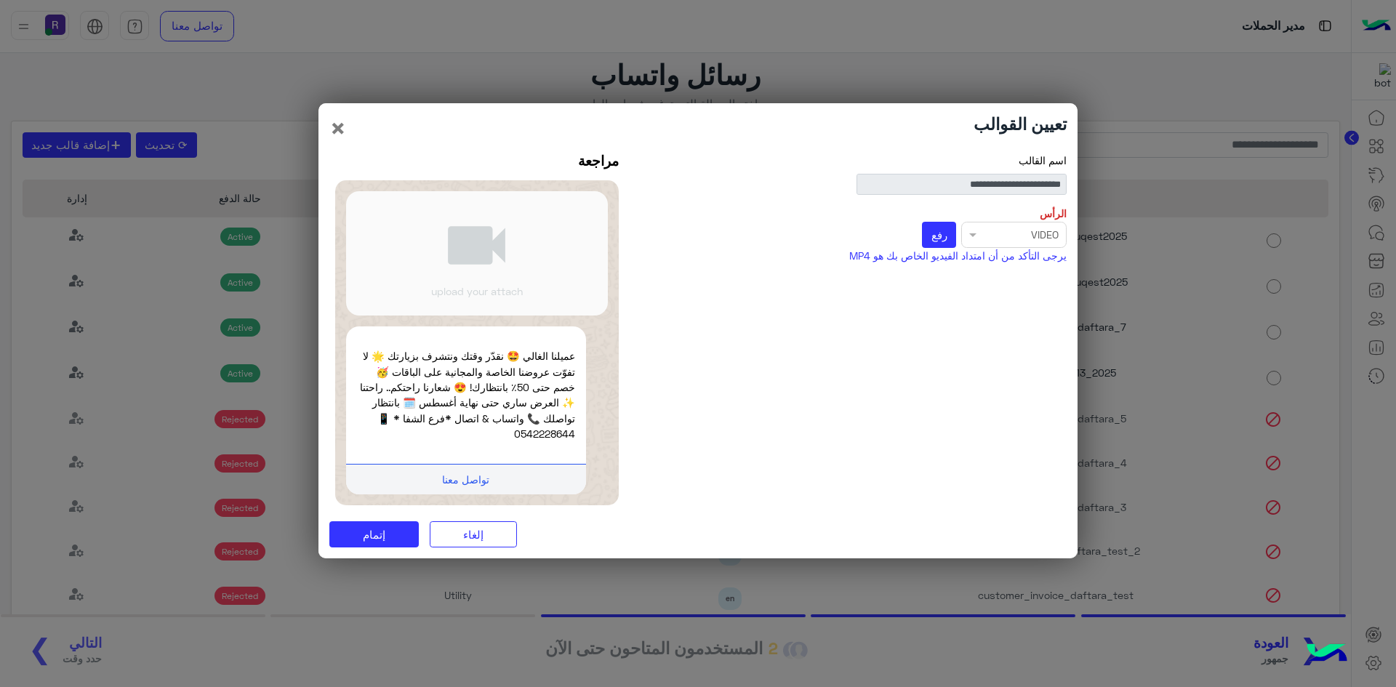
click at [944, 248] on p "يرجى التأكد من أن امتداد الفيديو الخاص بك هو MP4" at bounding box center [856, 255] width 421 height 15
click at [383, 537] on span "إتمام" at bounding box center [374, 534] width 23 height 13
click at [932, 240] on span "رفع" at bounding box center [940, 234] width 16 height 13
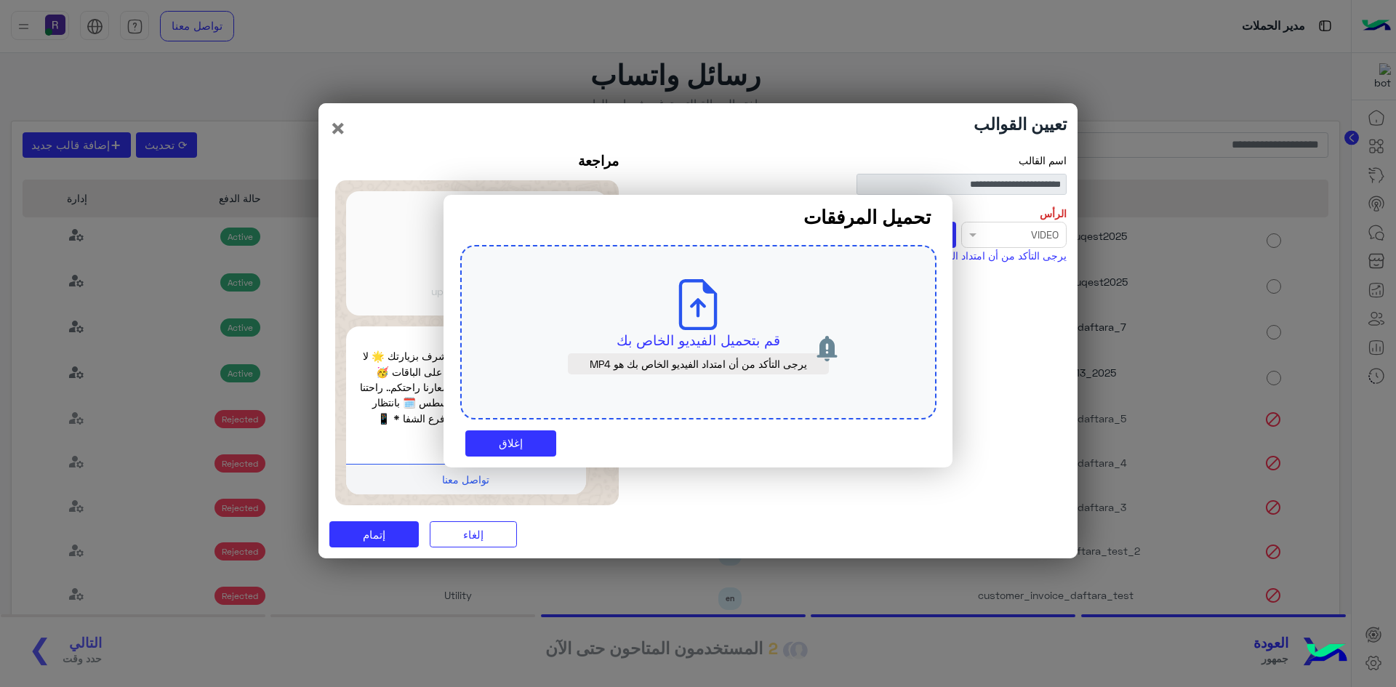
click at [514, 428] on div "تحميل المرفقات قم بتحميل الفيديو الخاص بك يرجى التأكد من أن امتداد الفيديو الخا…" at bounding box center [698, 331] width 487 height 251
click at [514, 436] on button "إغلاق" at bounding box center [510, 444] width 91 height 26
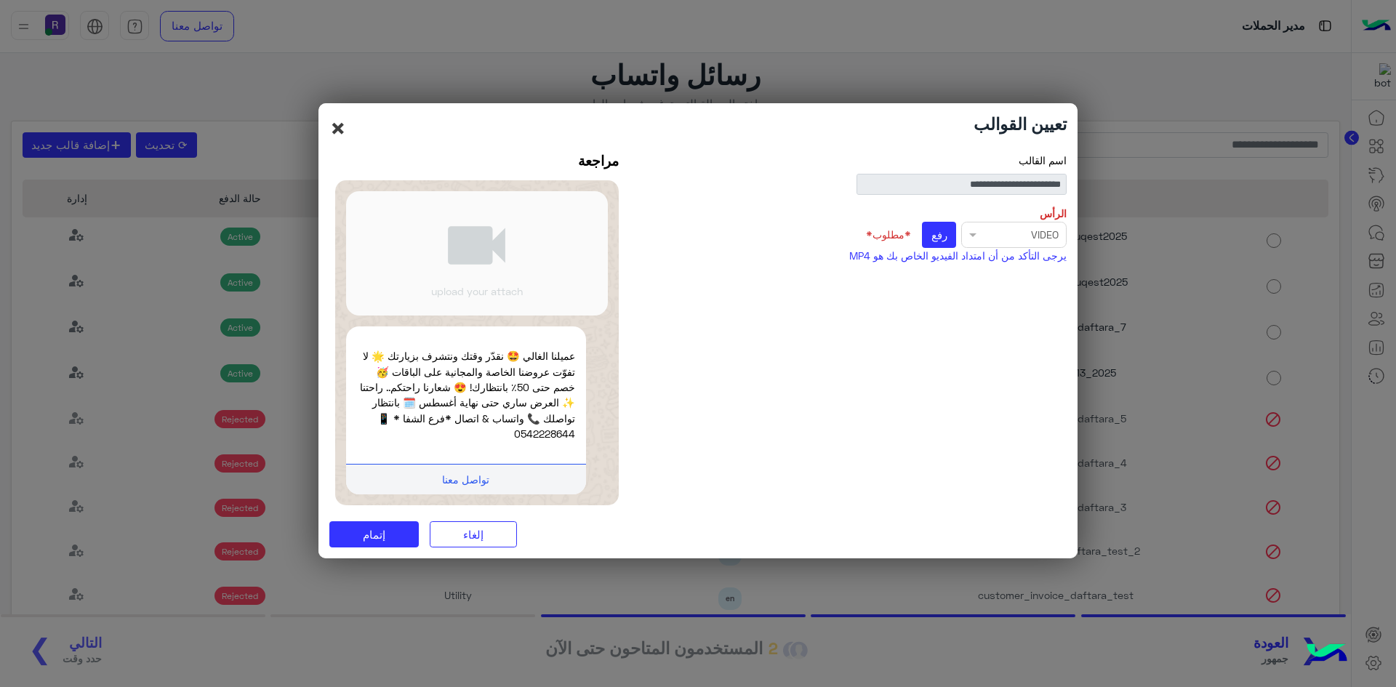
click at [337, 129] on button "×" at bounding box center [337, 128] width 17 height 28
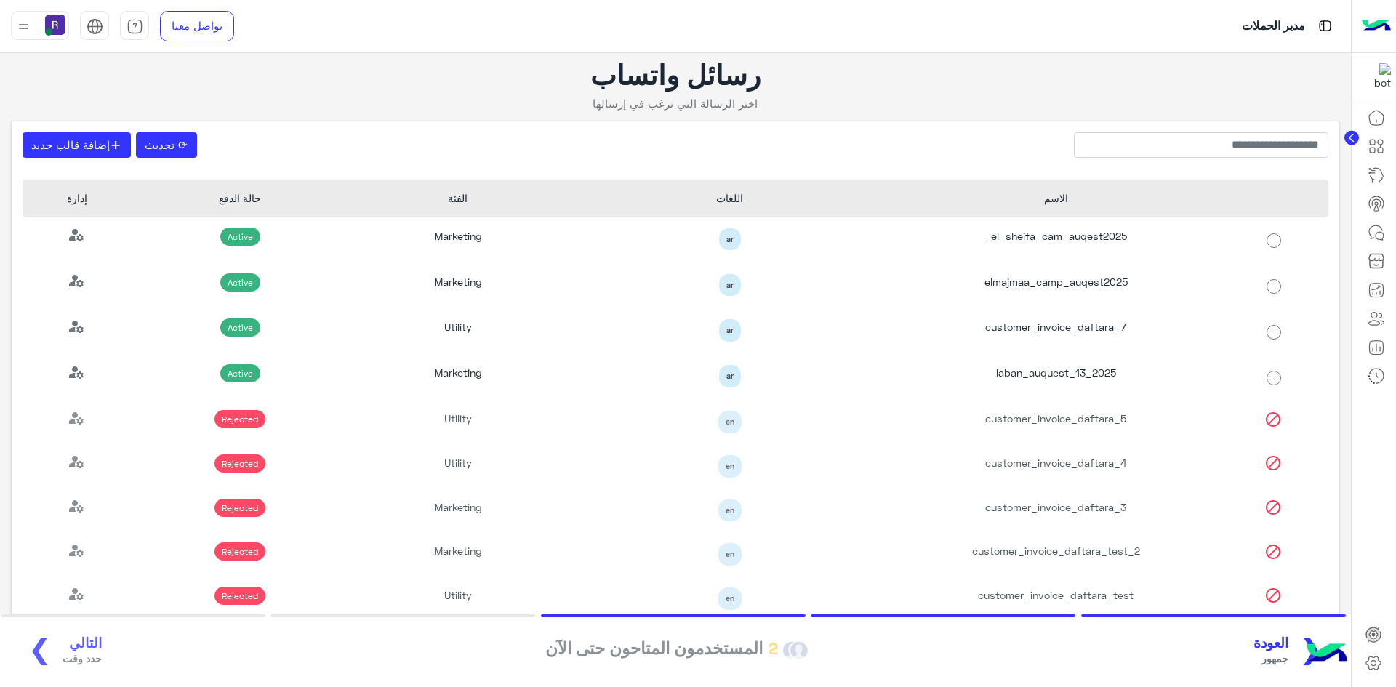
click at [1242, 636] on div "❮ العودة جمهور 2 المستخدمون المتاحون حتى الآن التالي حدد وقت ❯" at bounding box center [675, 651] width 1325 height 40
click at [1268, 642] on span "العودة" at bounding box center [1271, 643] width 35 height 17
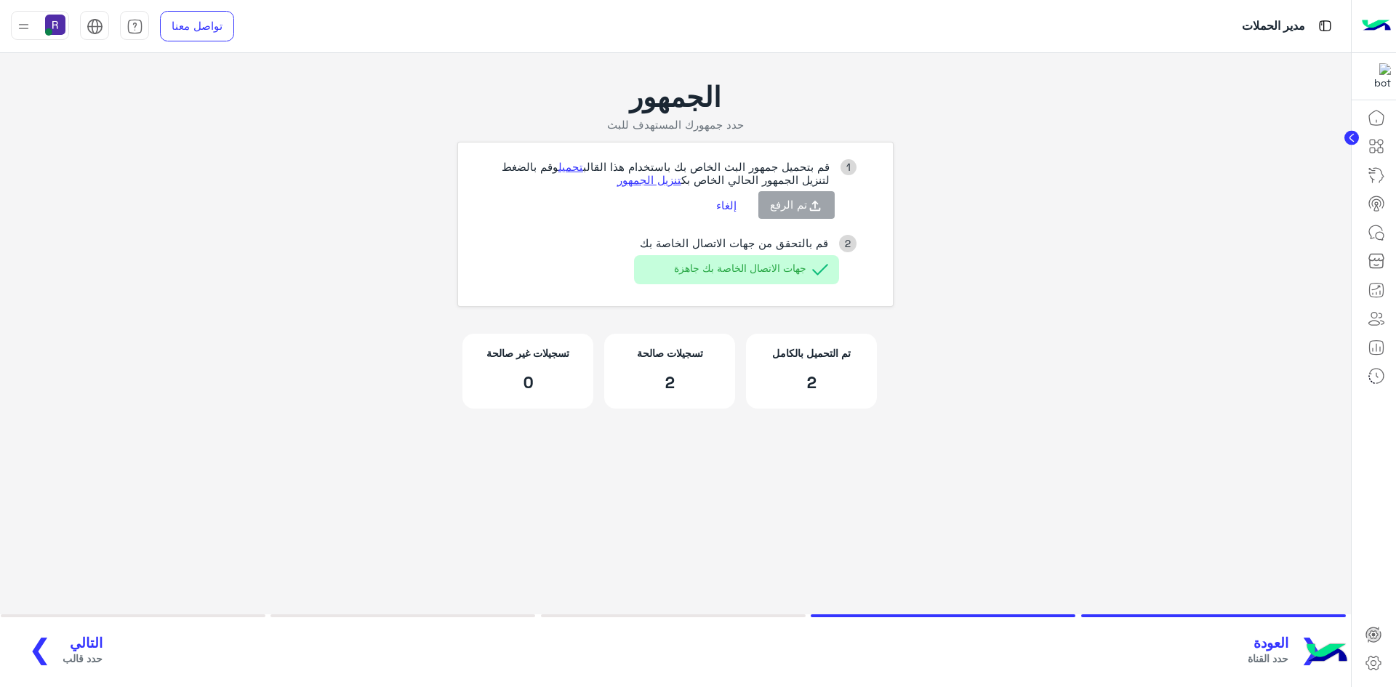
click at [709, 202] on button "إلغاء" at bounding box center [726, 205] width 42 height 25
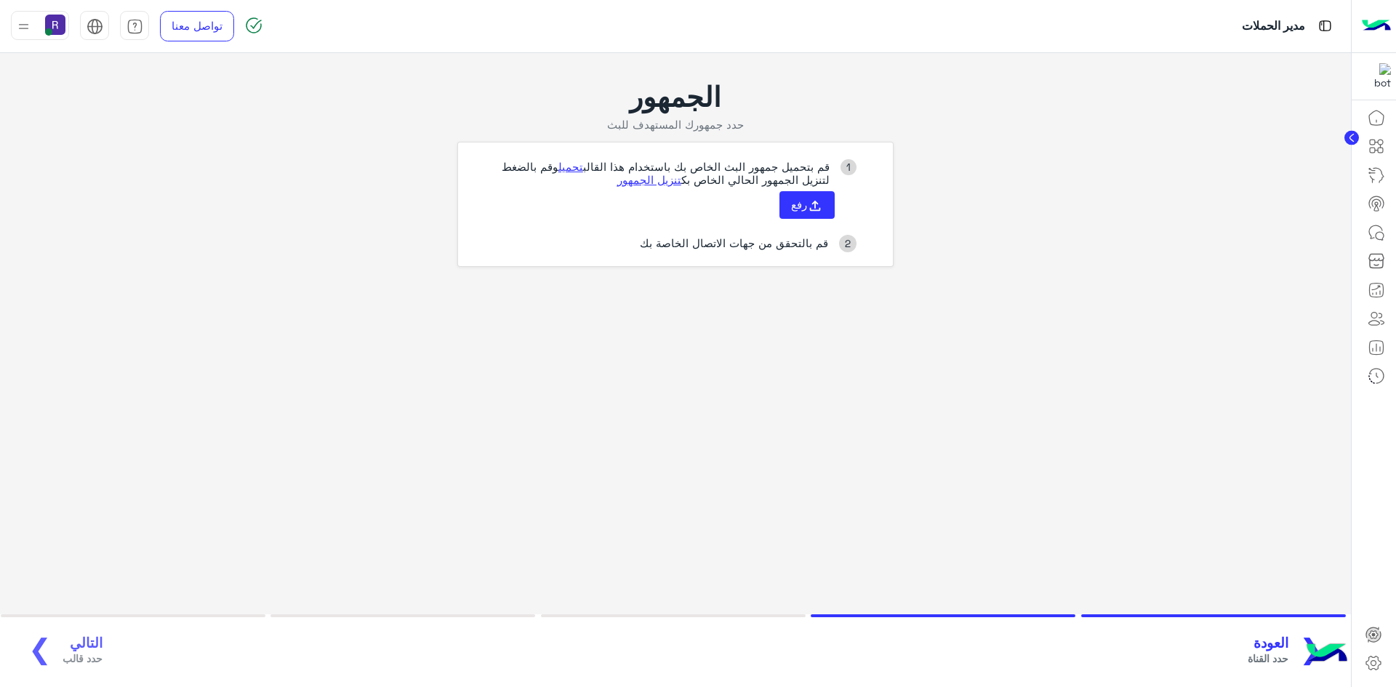
click at [1289, 655] on span "حدد القناة" at bounding box center [1268, 658] width 41 height 15
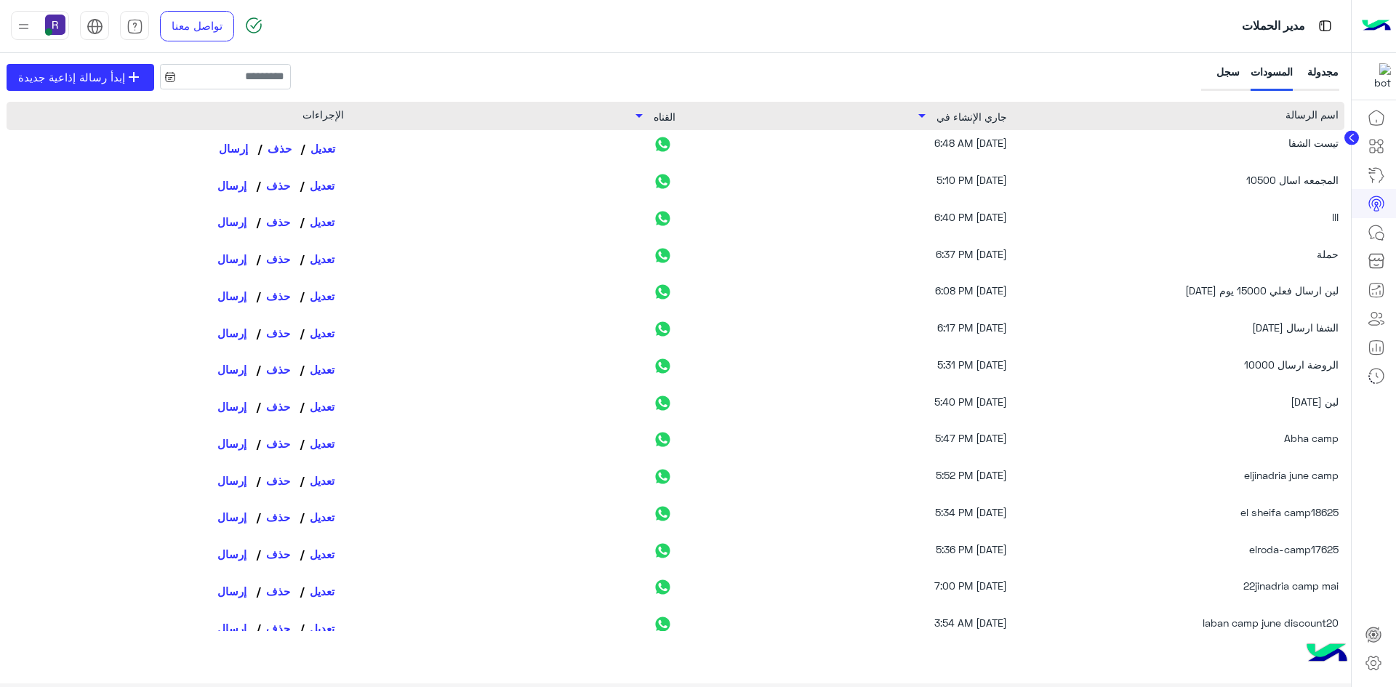
click at [322, 149] on link "تعديل" at bounding box center [321, 148] width 43 height 25
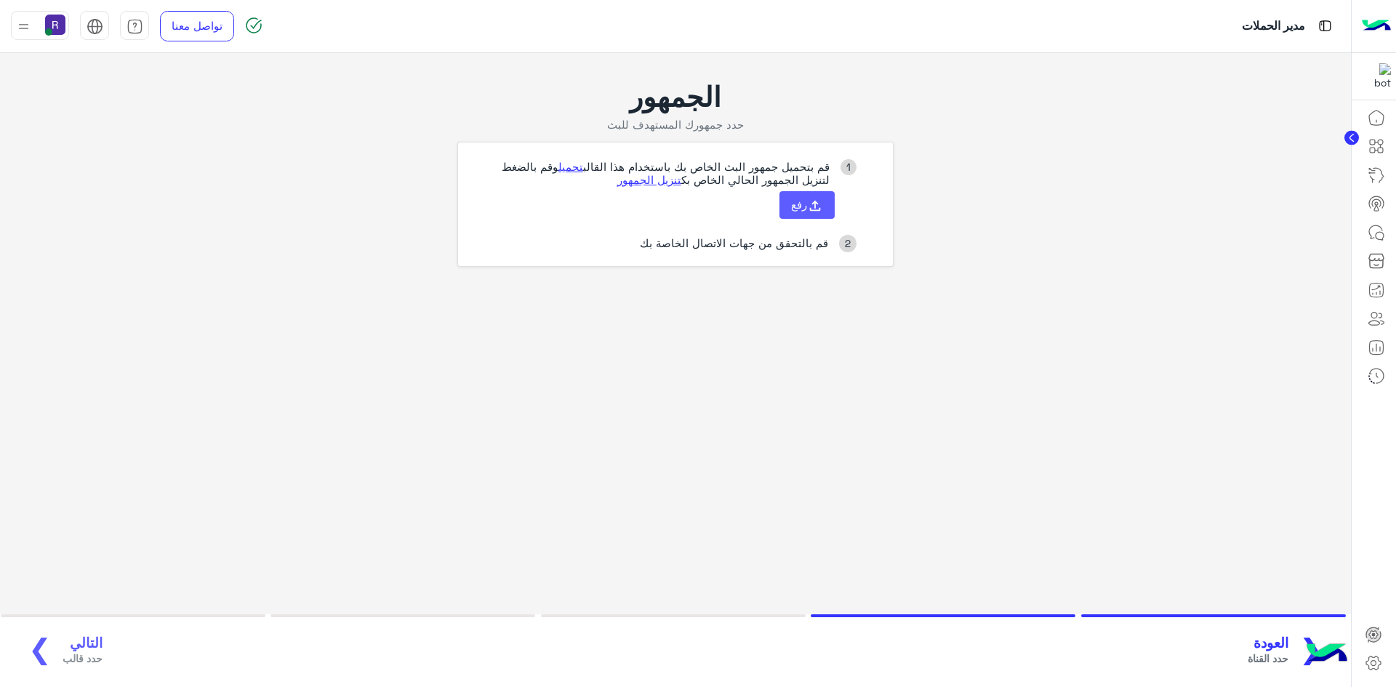
click at [804, 211] on button "رفع" at bounding box center [807, 205] width 55 height 28
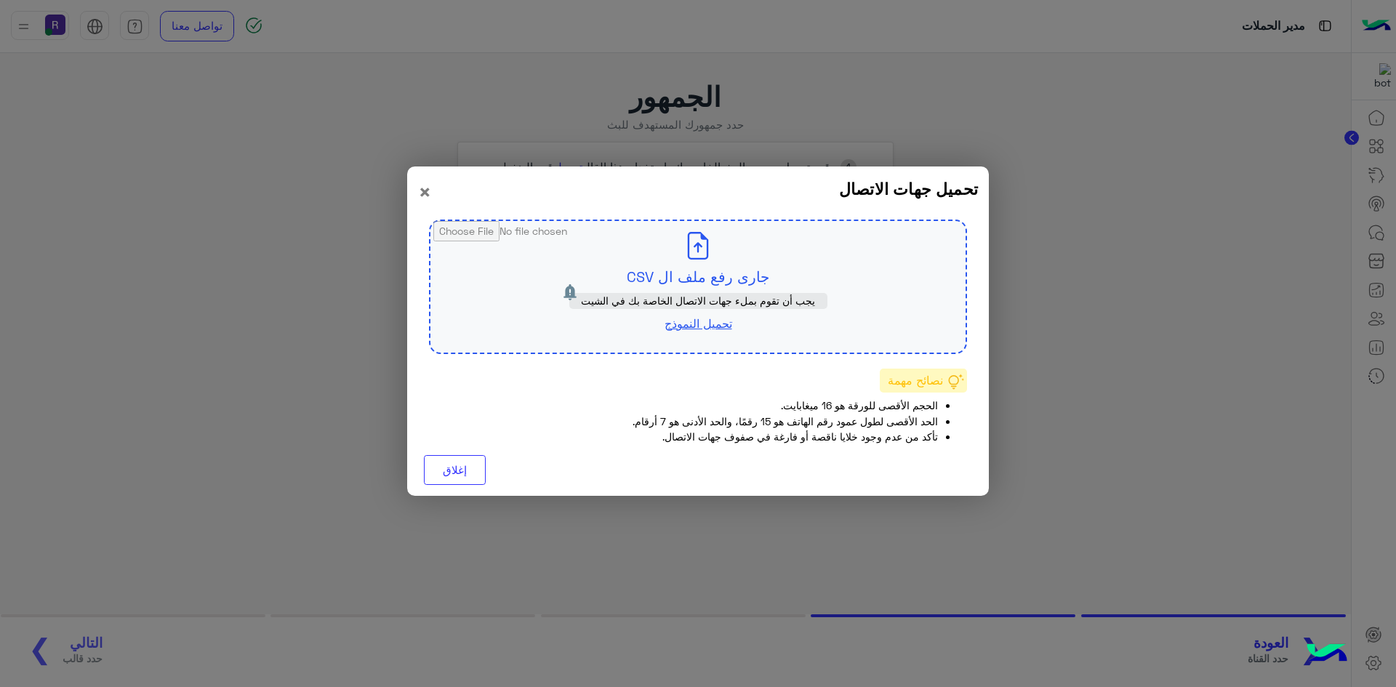
click at [759, 273] on input "file" at bounding box center [698, 287] width 535 height 132
type input "**********"
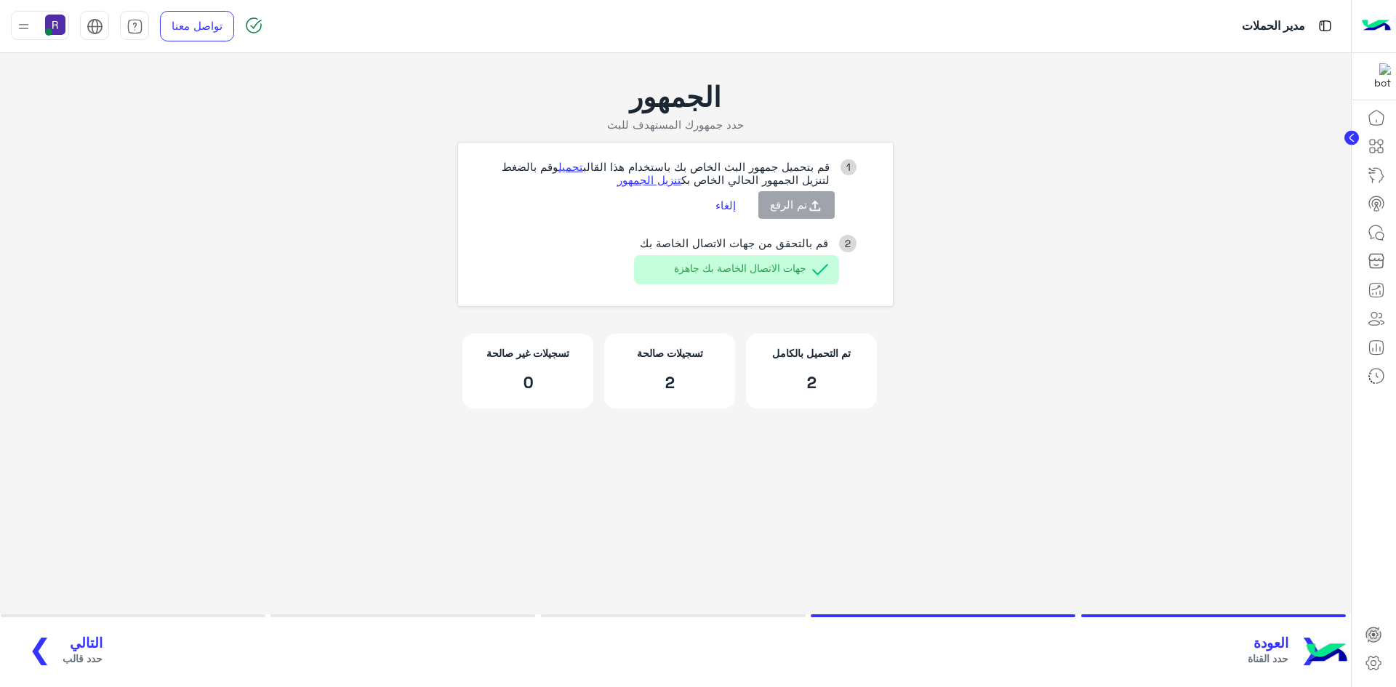
click at [70, 642] on span "التالي" at bounding box center [83, 643] width 40 height 17
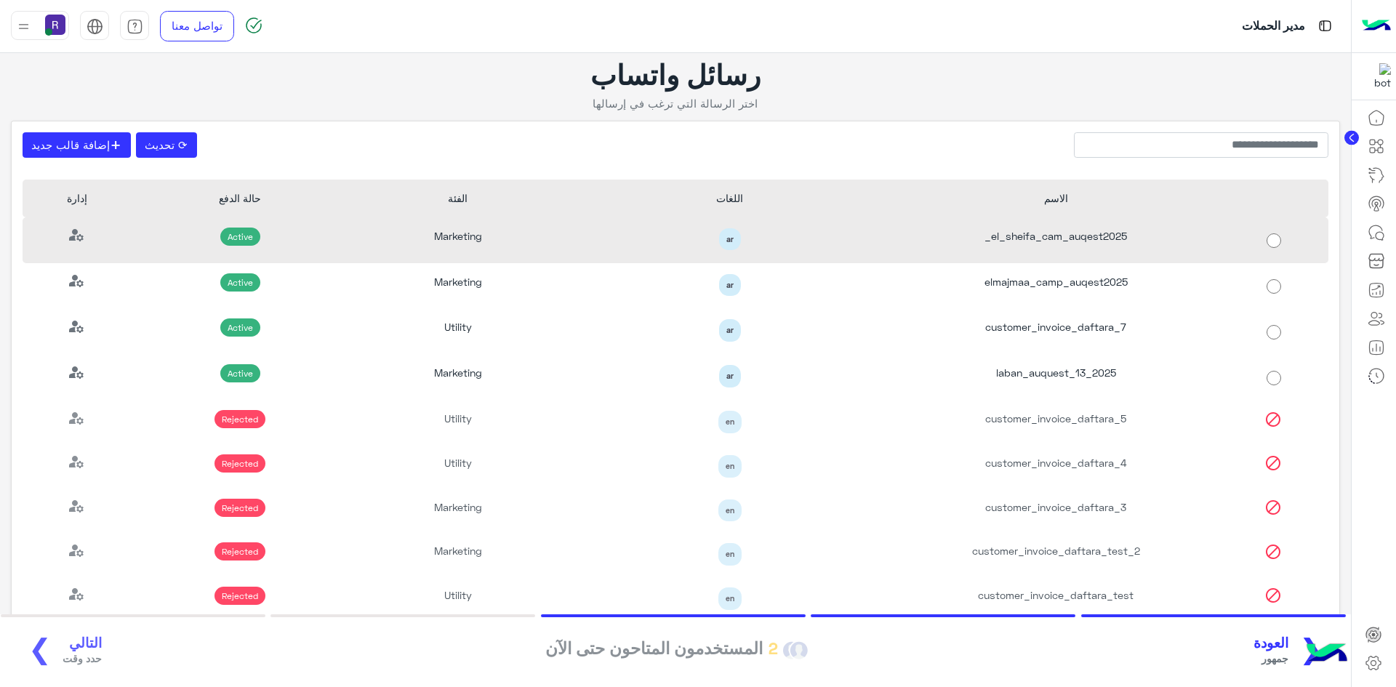
click at [1135, 238] on div "el_sheifa_cam_auqest2025_" at bounding box center [1056, 240] width 327 height 46
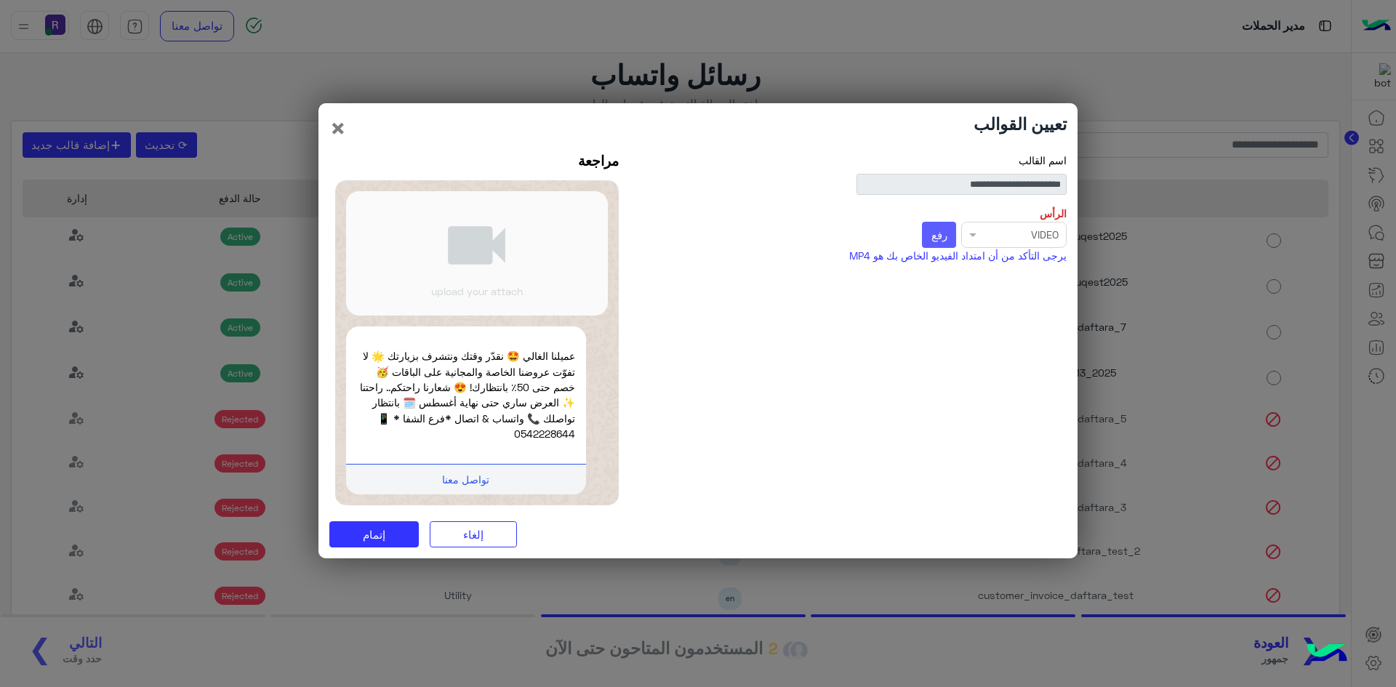
click at [935, 235] on span "رفع" at bounding box center [940, 234] width 16 height 13
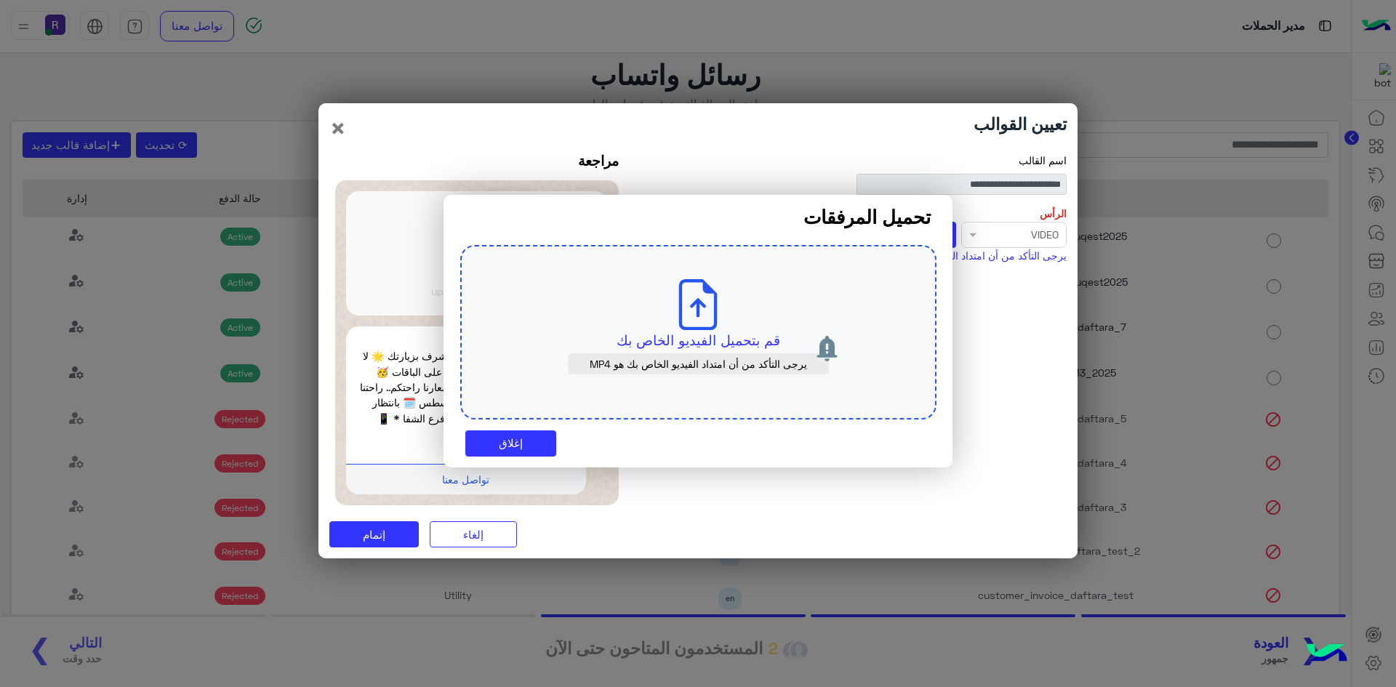
click at [713, 321] on icon at bounding box center [698, 304] width 51 height 51
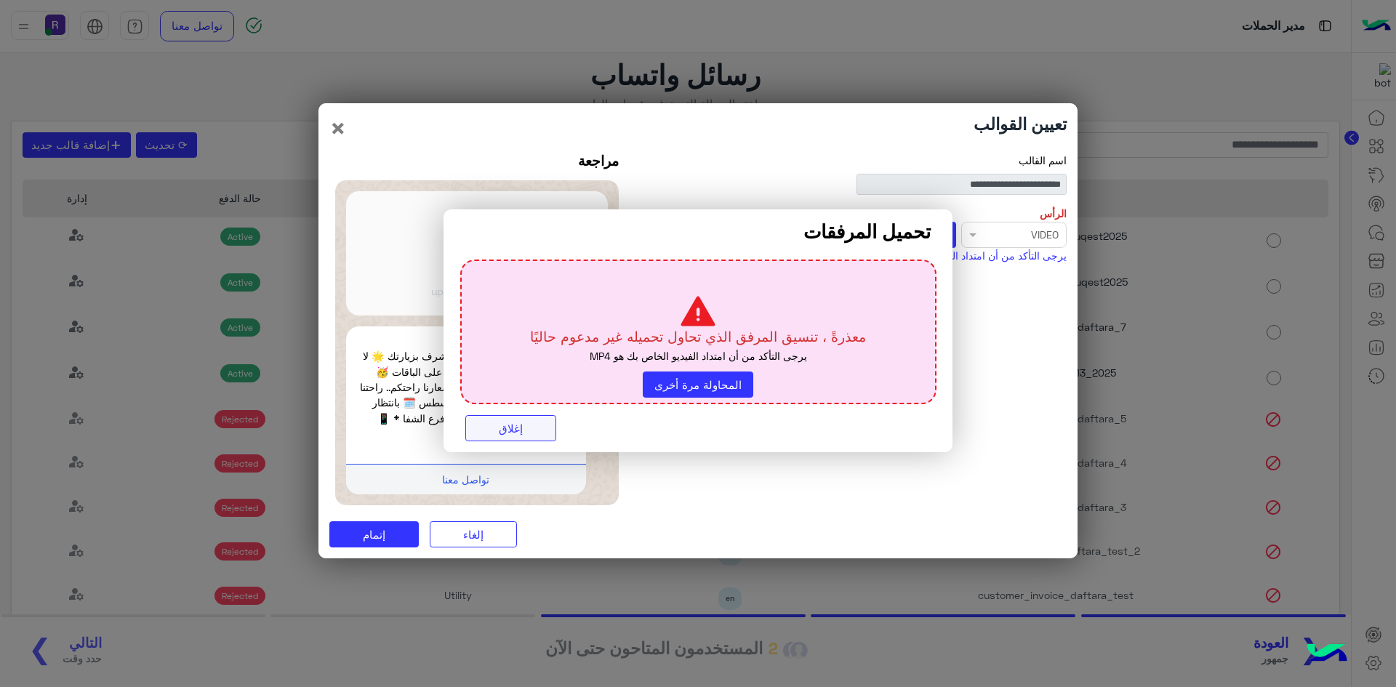
click at [545, 430] on button "إغلاق" at bounding box center [510, 428] width 91 height 26
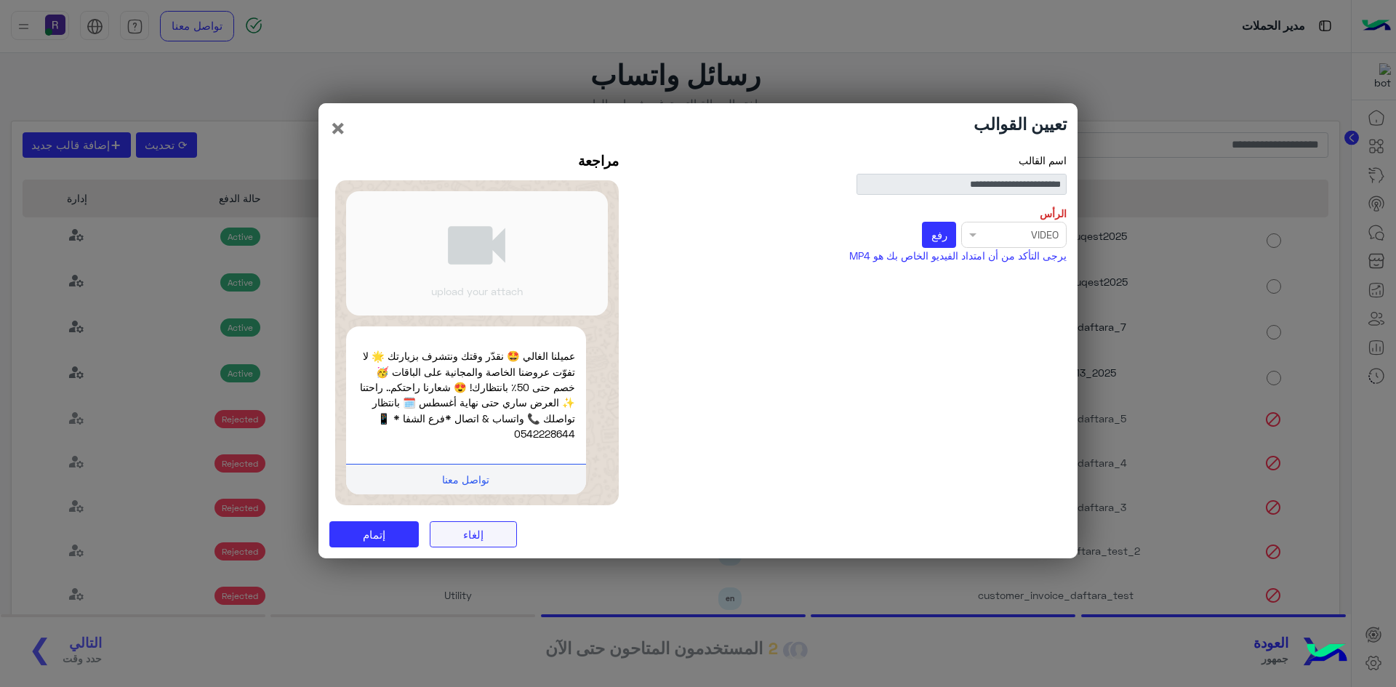
click at [474, 529] on button "إلغاء" at bounding box center [473, 534] width 87 height 26
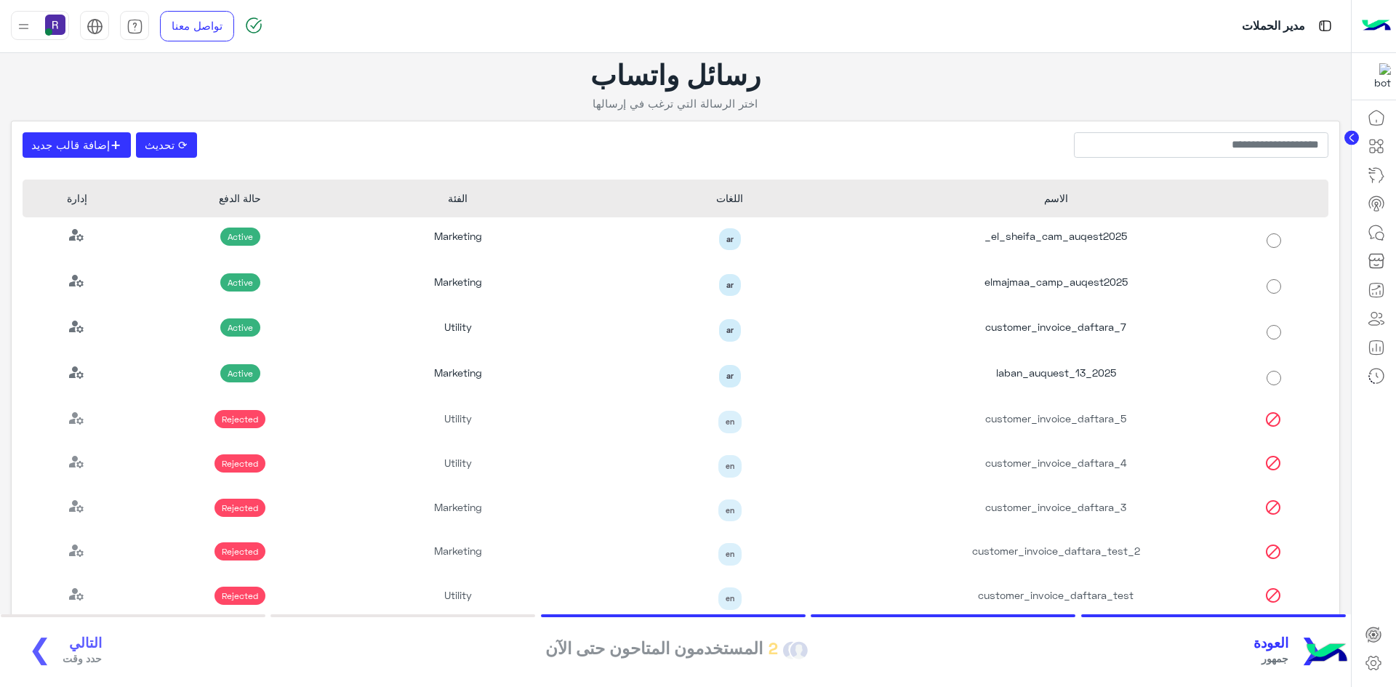
click at [1277, 649] on span "العودة" at bounding box center [1271, 643] width 35 height 17
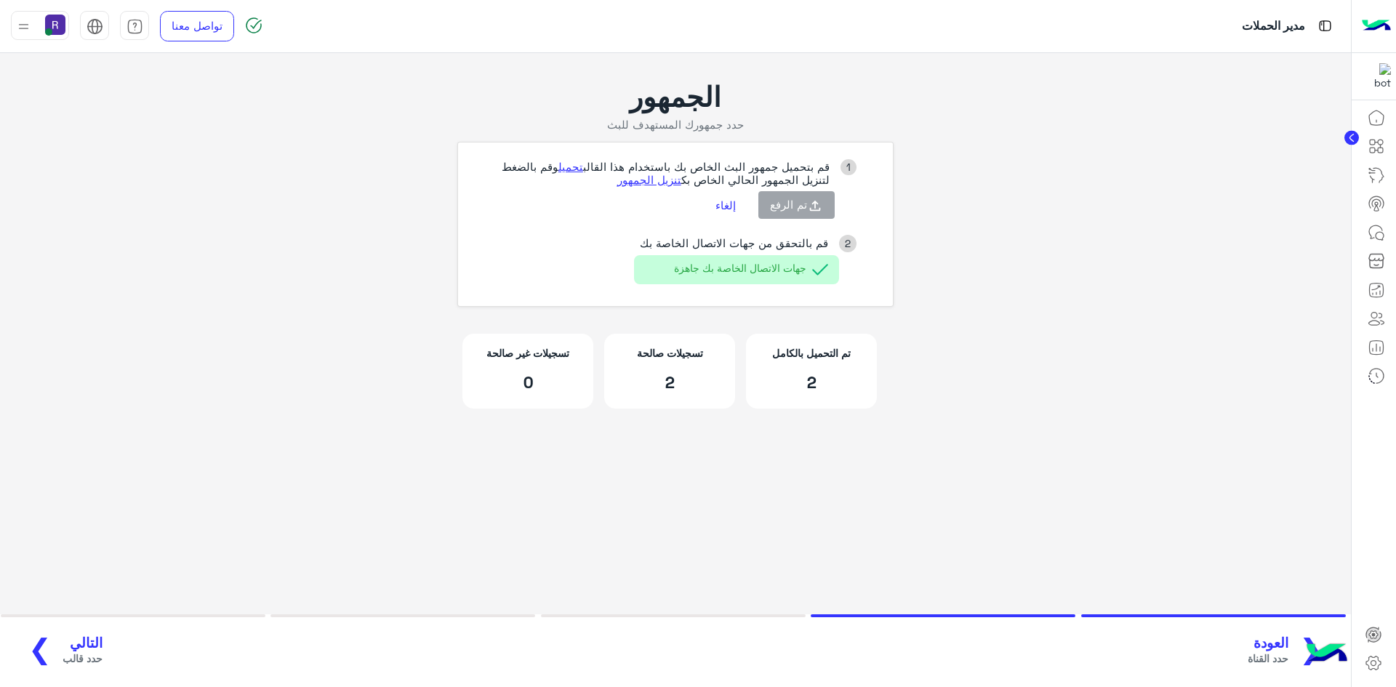
click at [1276, 647] on span "العودة" at bounding box center [1268, 643] width 41 height 17
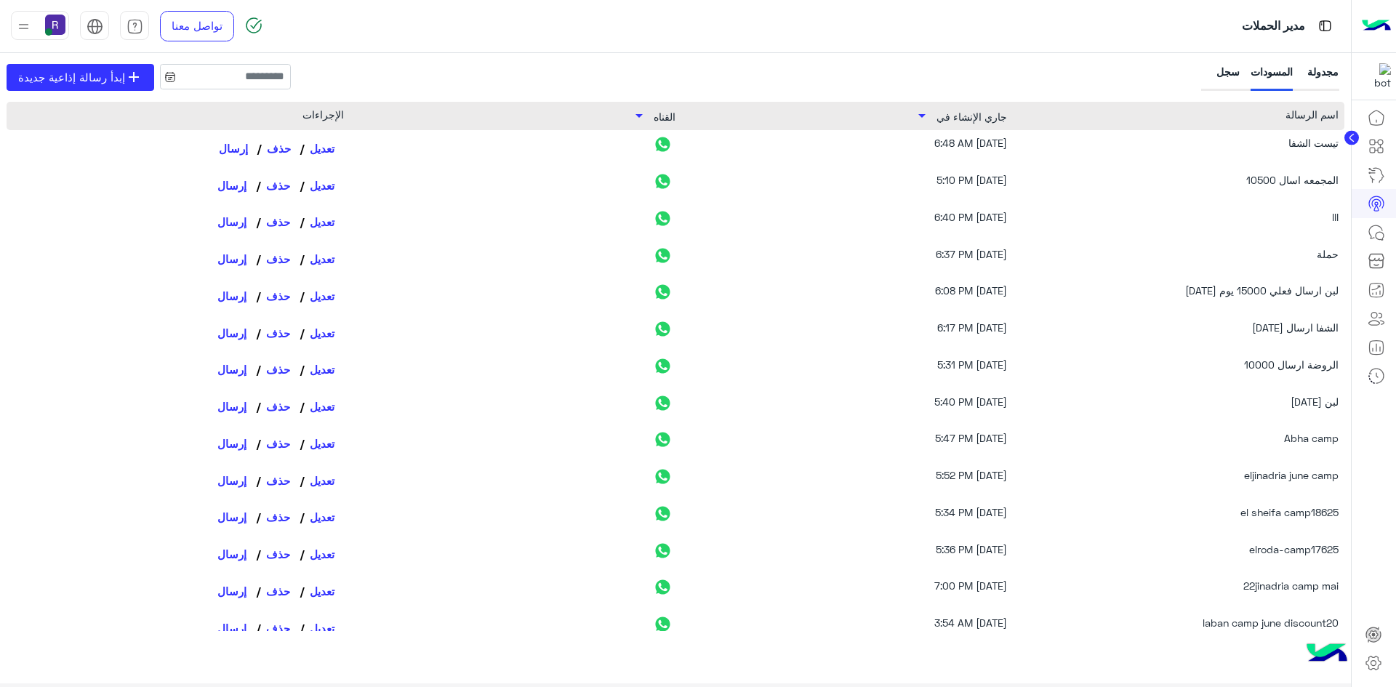
click at [274, 147] on button "حذف" at bounding box center [278, 148] width 42 height 25
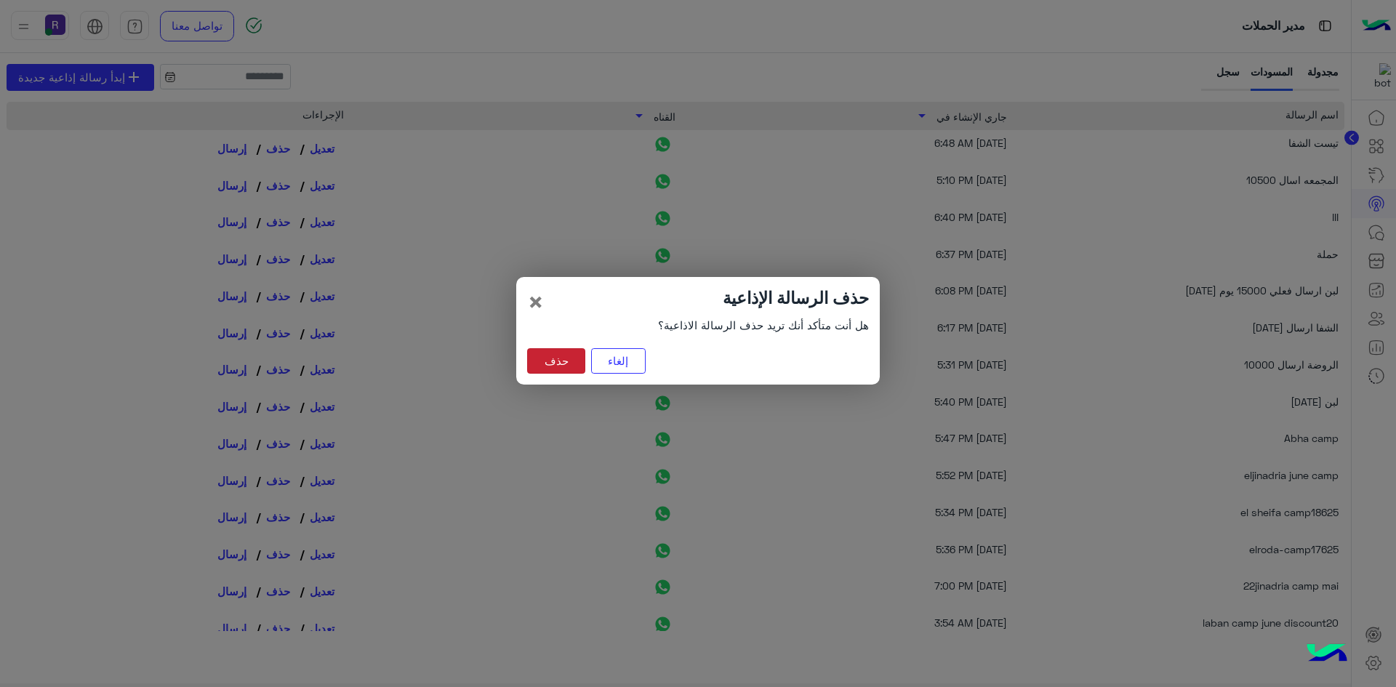
click at [548, 364] on button "حذف" at bounding box center [556, 361] width 58 height 26
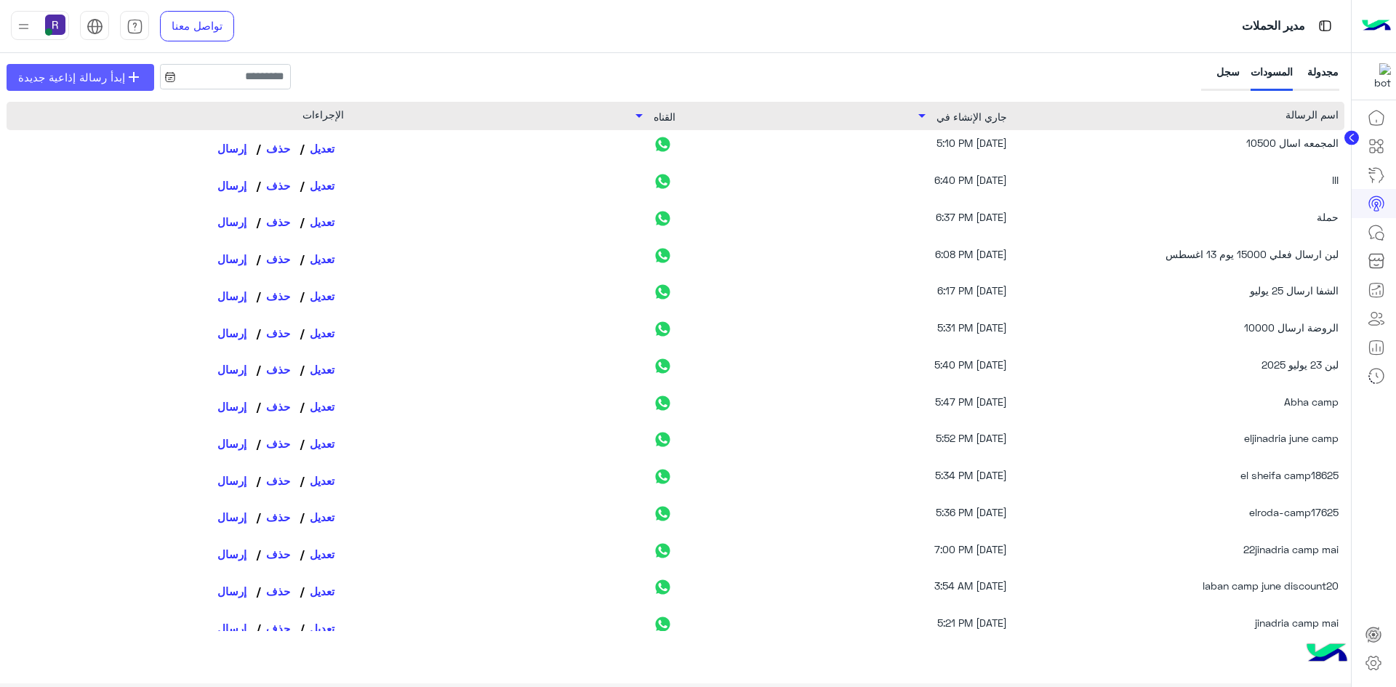
click at [110, 82] on span "إبدأ رسالة إذاعية جديدة" at bounding box center [71, 77] width 107 height 17
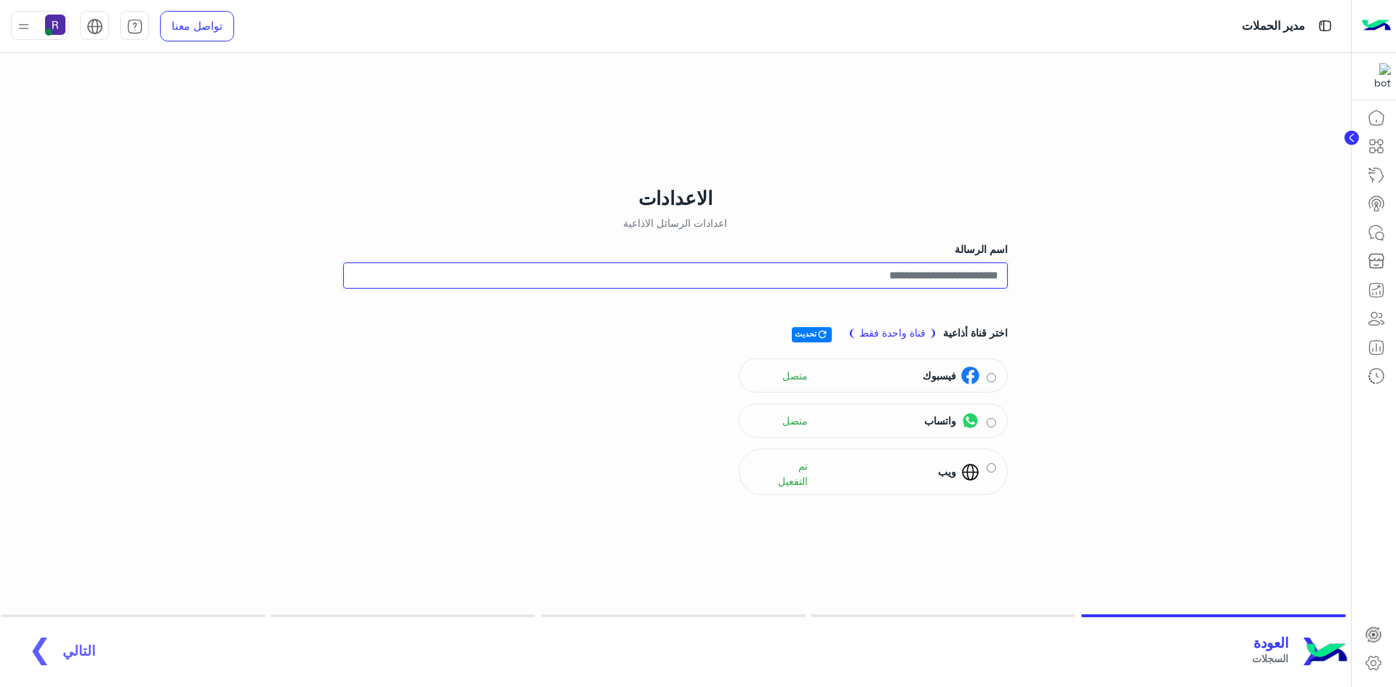
click at [942, 279] on input "اسم الرسالة" at bounding box center [675, 276] width 665 height 26
type input "**********"
click at [981, 416] on div "واتساب متصل" at bounding box center [873, 421] width 246 height 22
click at [969, 412] on img at bounding box center [970, 421] width 18 height 18
click at [49, 643] on button "التالي جمهور ❯" at bounding box center [56, 651] width 87 height 40
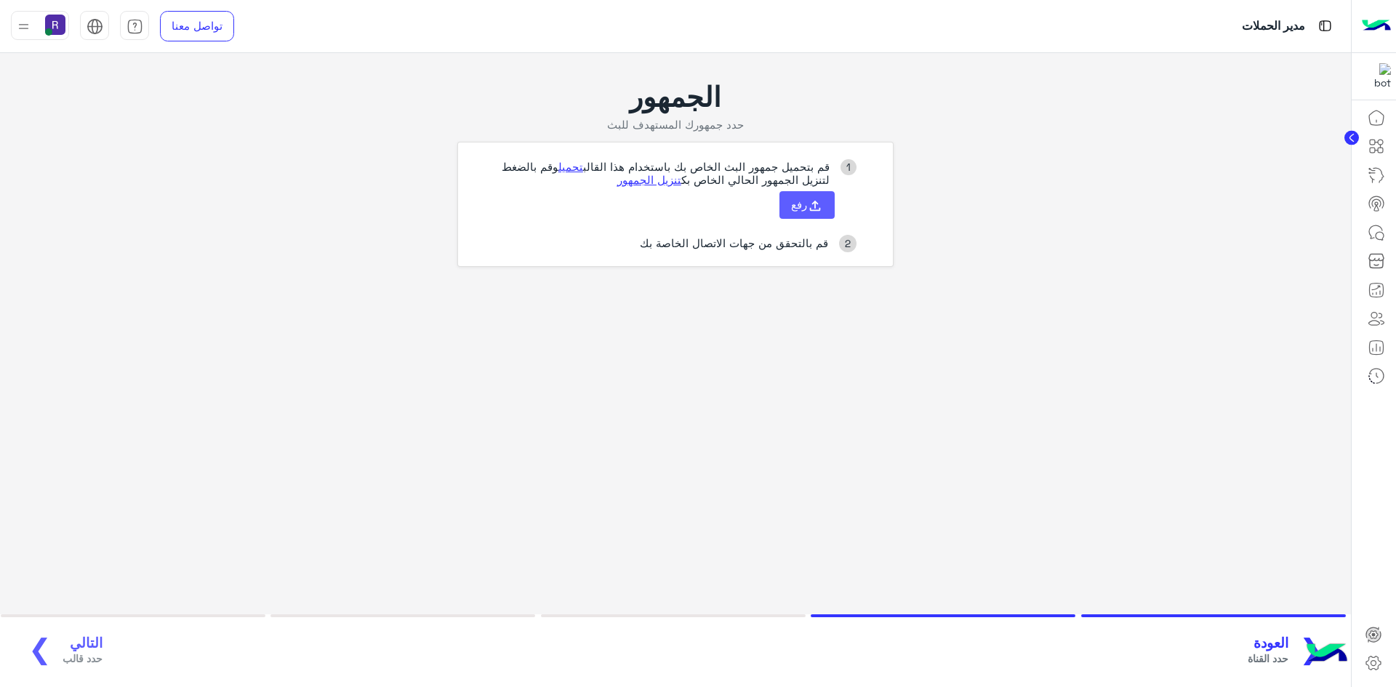
click at [801, 212] on button "رفع" at bounding box center [807, 205] width 55 height 28
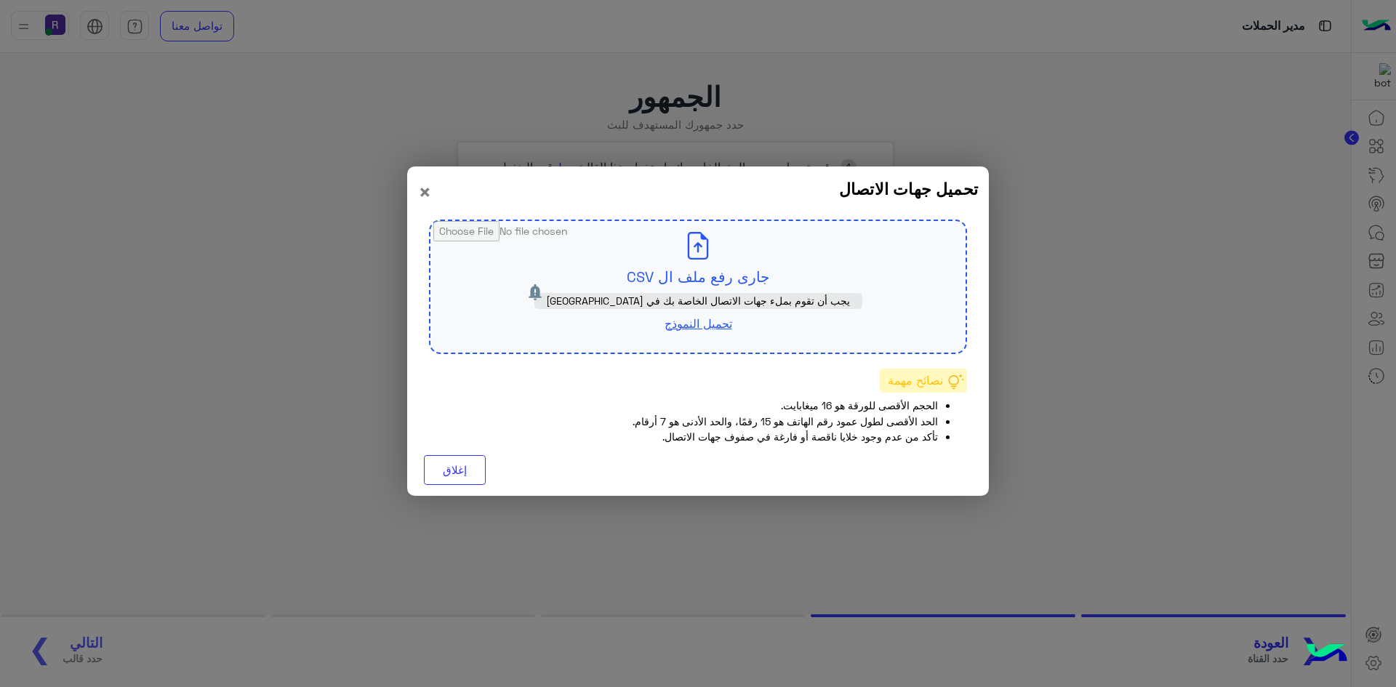
click at [760, 291] on input "file" at bounding box center [698, 287] width 535 height 132
type input "**********"
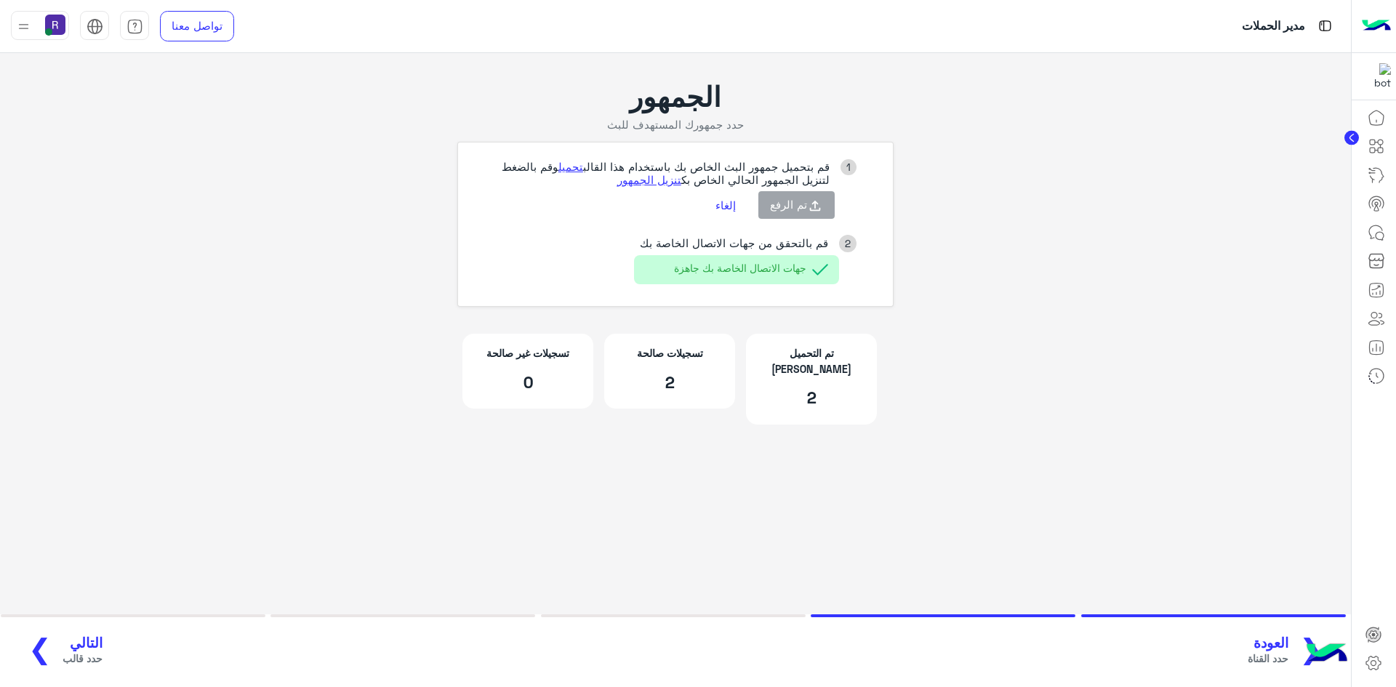
click at [67, 645] on span "التالي" at bounding box center [83, 643] width 40 height 17
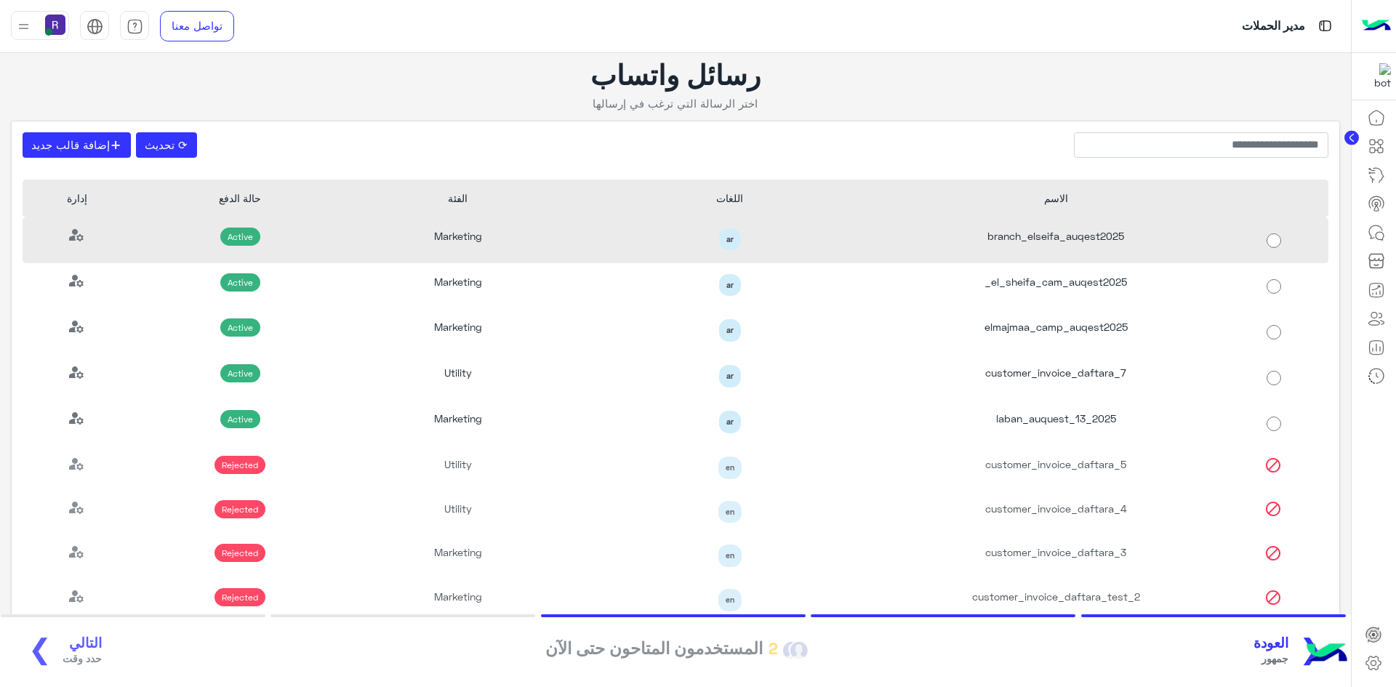
click at [1105, 242] on div "branch_elseifa_auqest2025" at bounding box center [1056, 240] width 327 height 46
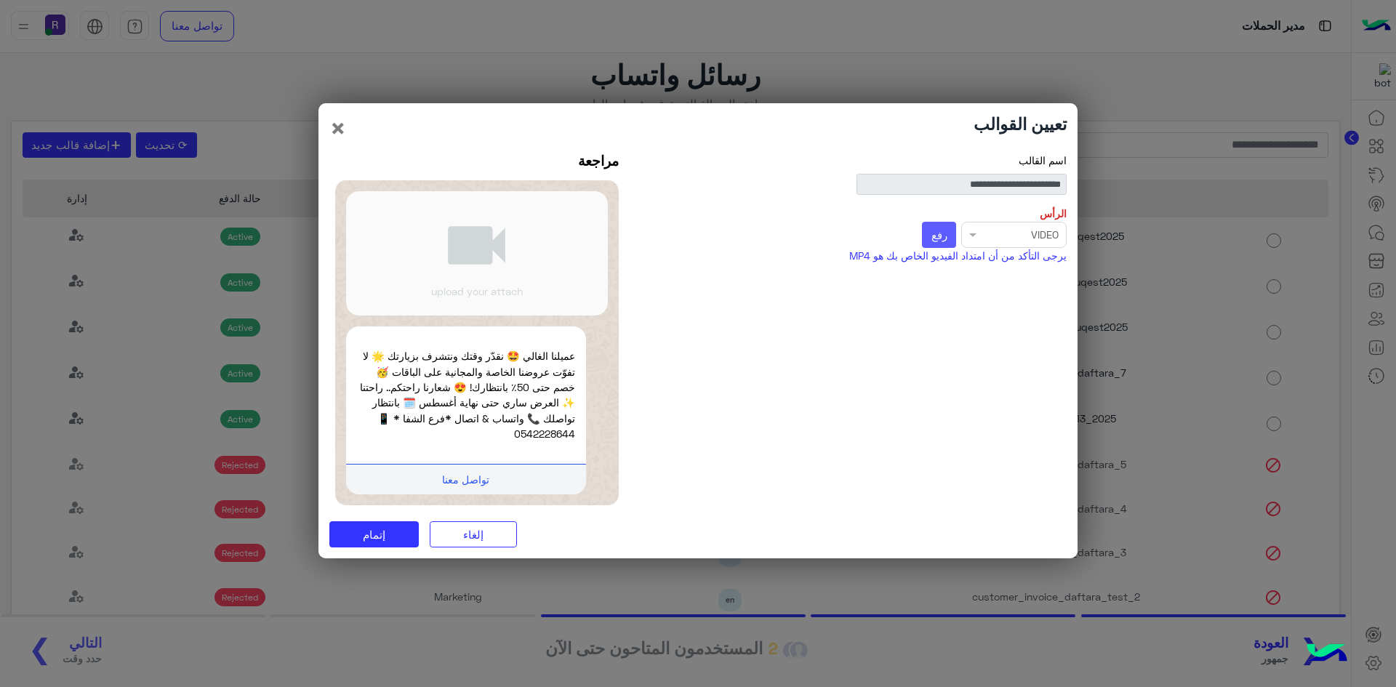
click at [947, 227] on button "رفع" at bounding box center [939, 235] width 34 height 26
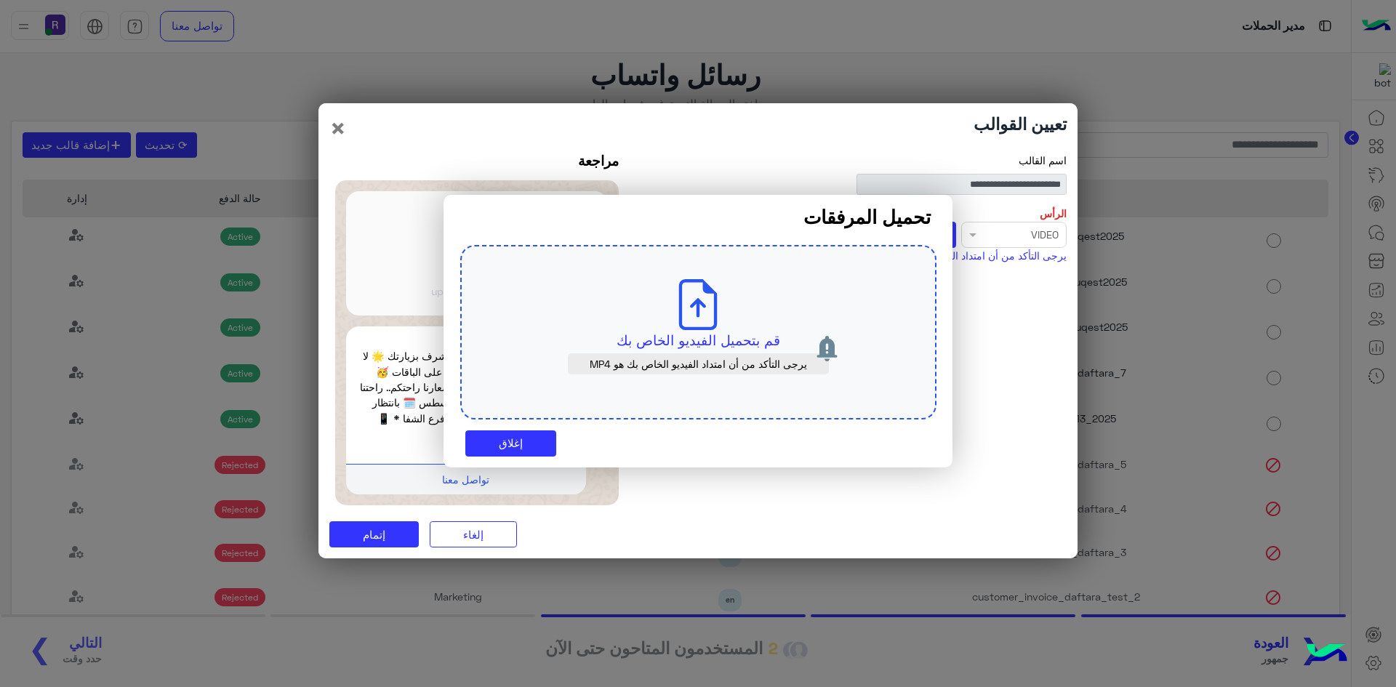
click at [663, 312] on div "قم بتحميل الفيديو الخاص بك يرجى التأكد من أن امتداد الفيديو الخاص بك هو MP4" at bounding box center [698, 332] width 476 height 175
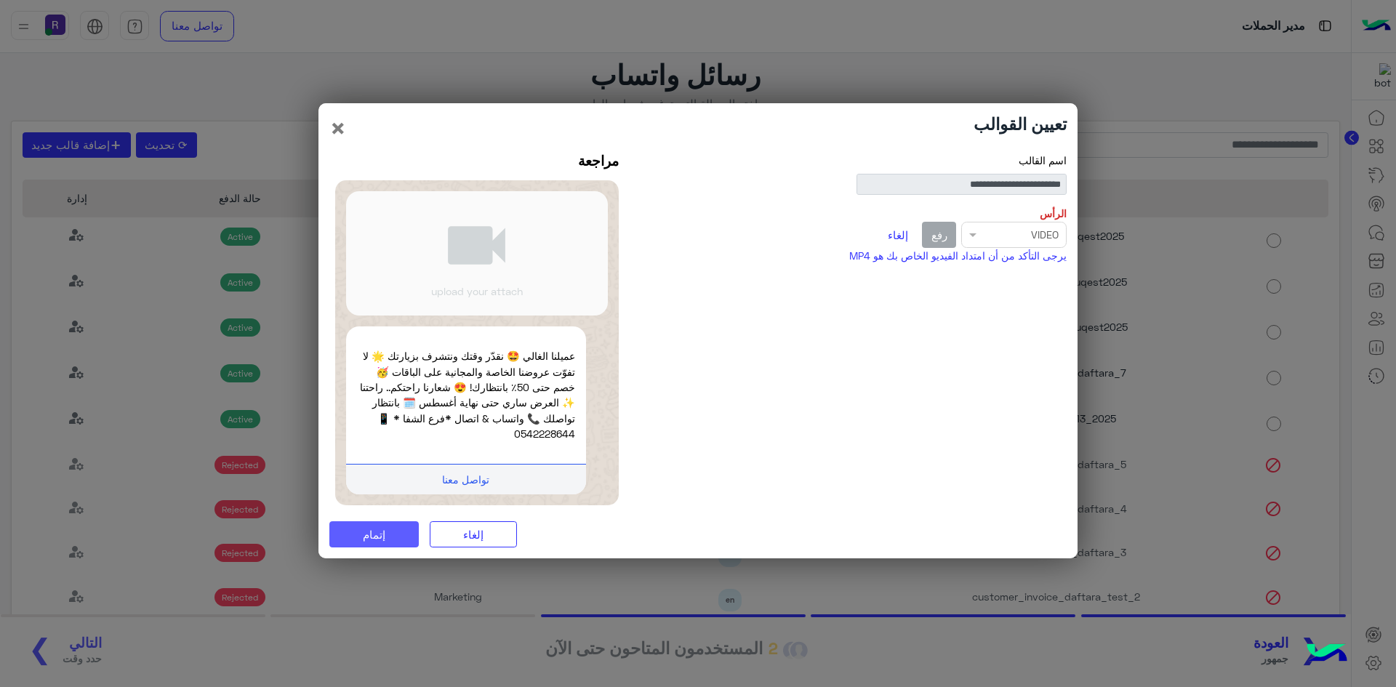
click at [382, 534] on span "إتمام" at bounding box center [374, 534] width 23 height 13
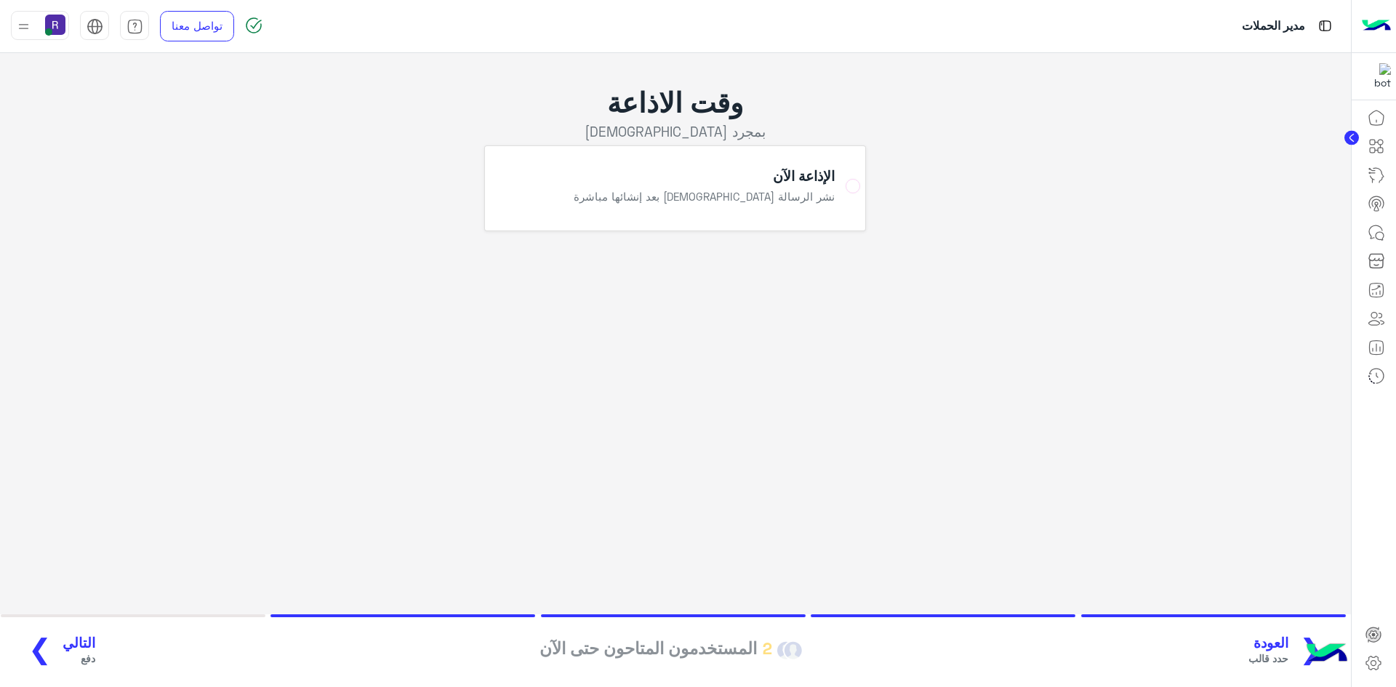
click at [1267, 639] on span "العودة" at bounding box center [1269, 643] width 40 height 17
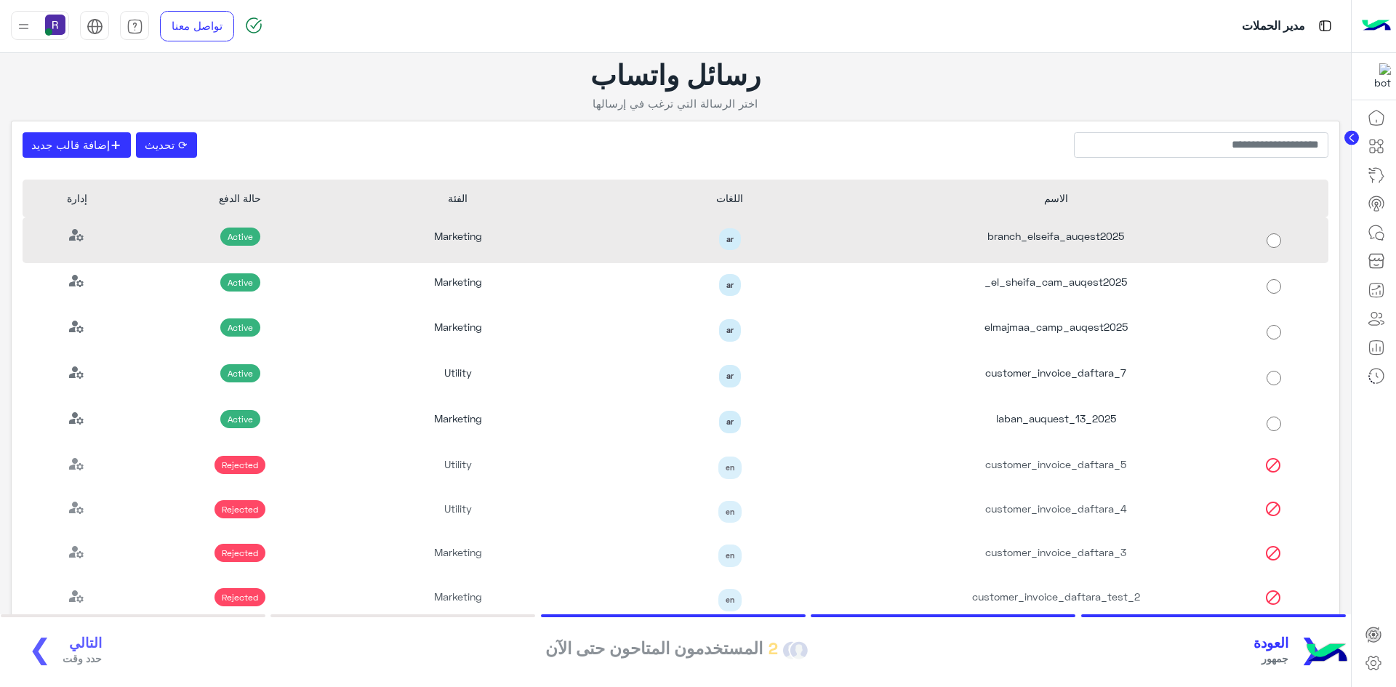
click at [1127, 236] on div "branch_elseifa_auqest2025" at bounding box center [1056, 240] width 327 height 46
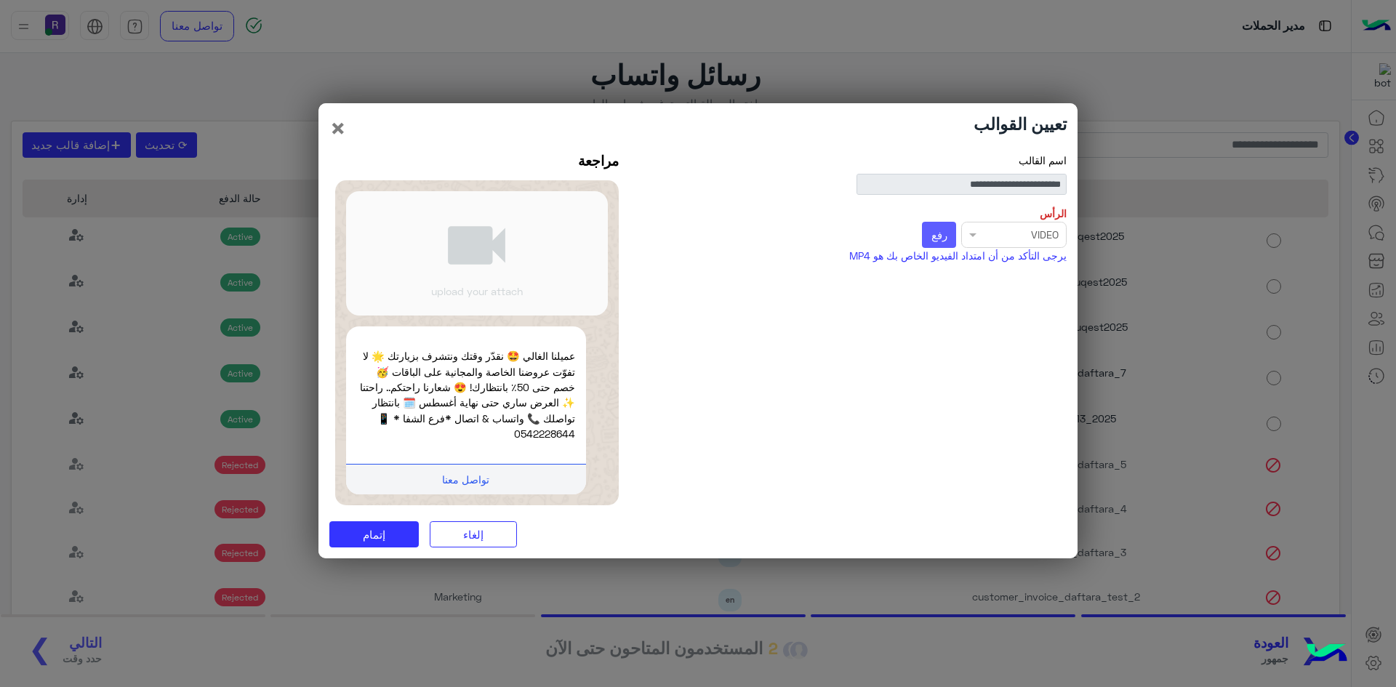
click at [947, 244] on button "رفع" at bounding box center [939, 235] width 34 height 26
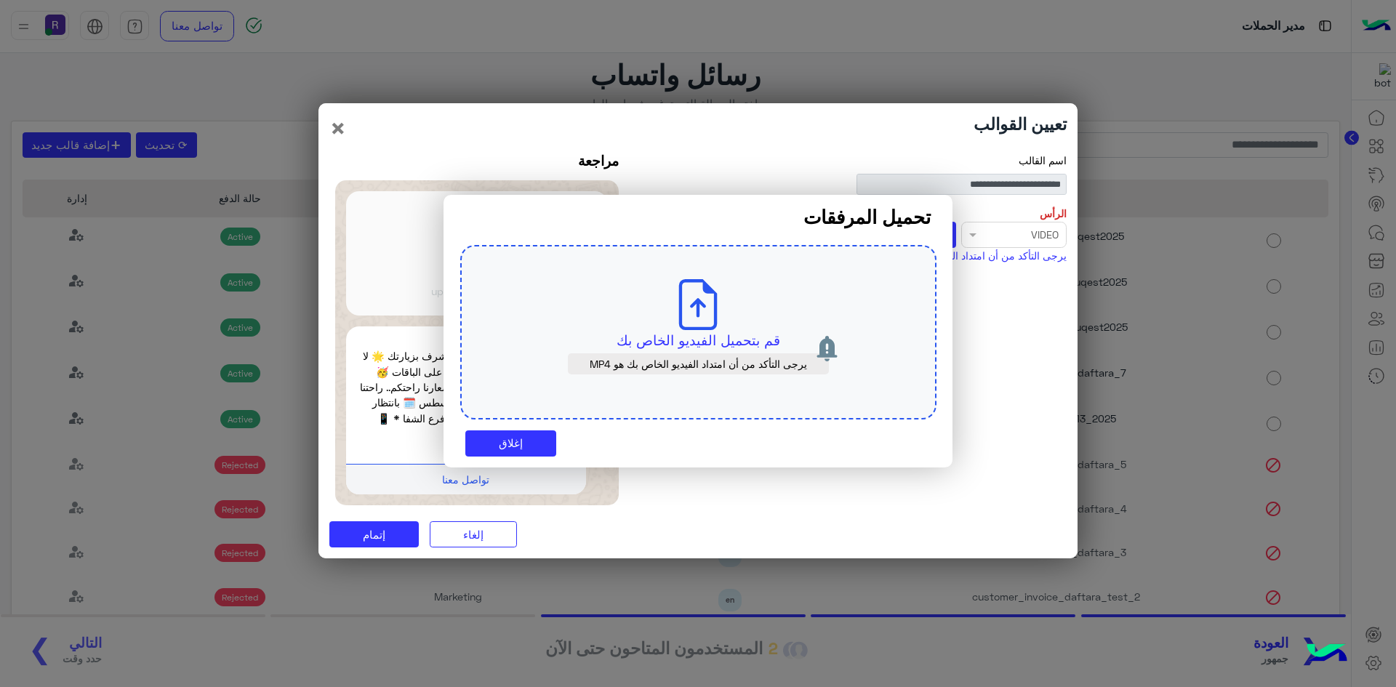
click at [693, 320] on icon at bounding box center [698, 304] width 51 height 51
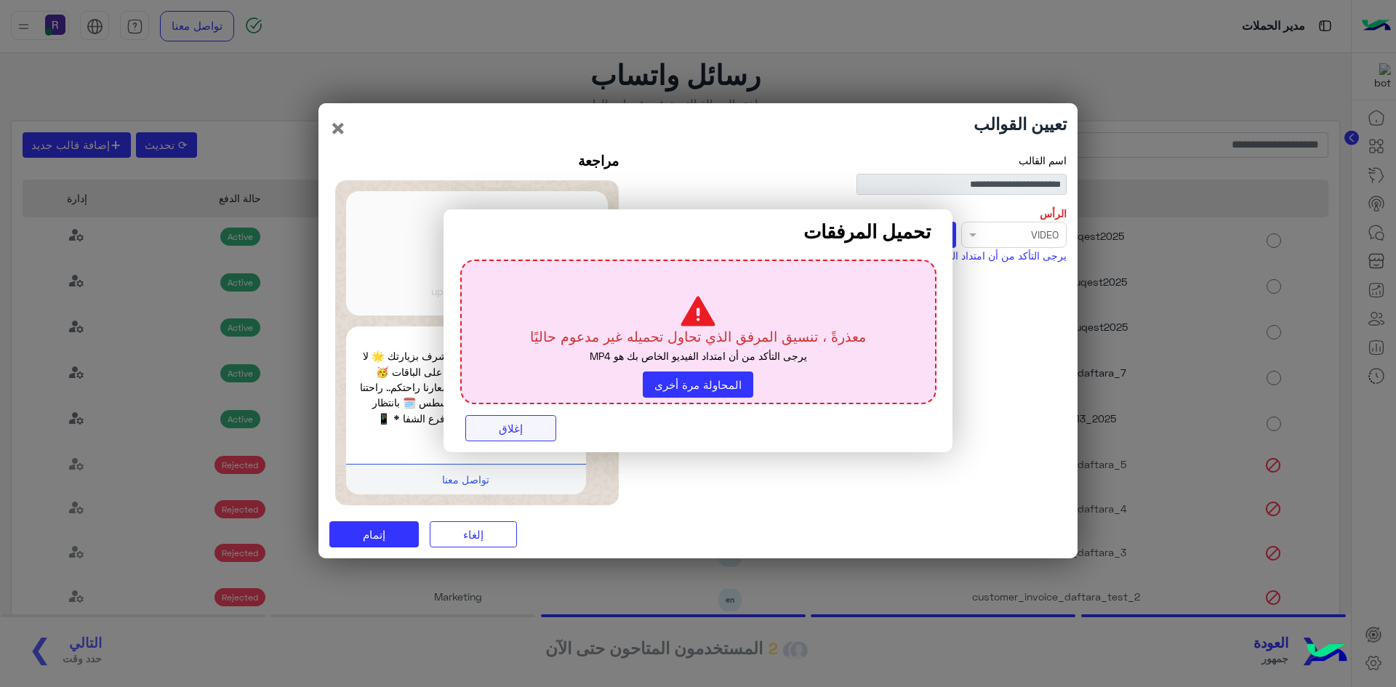
click at [517, 433] on button "إغلاق" at bounding box center [510, 428] width 91 height 26
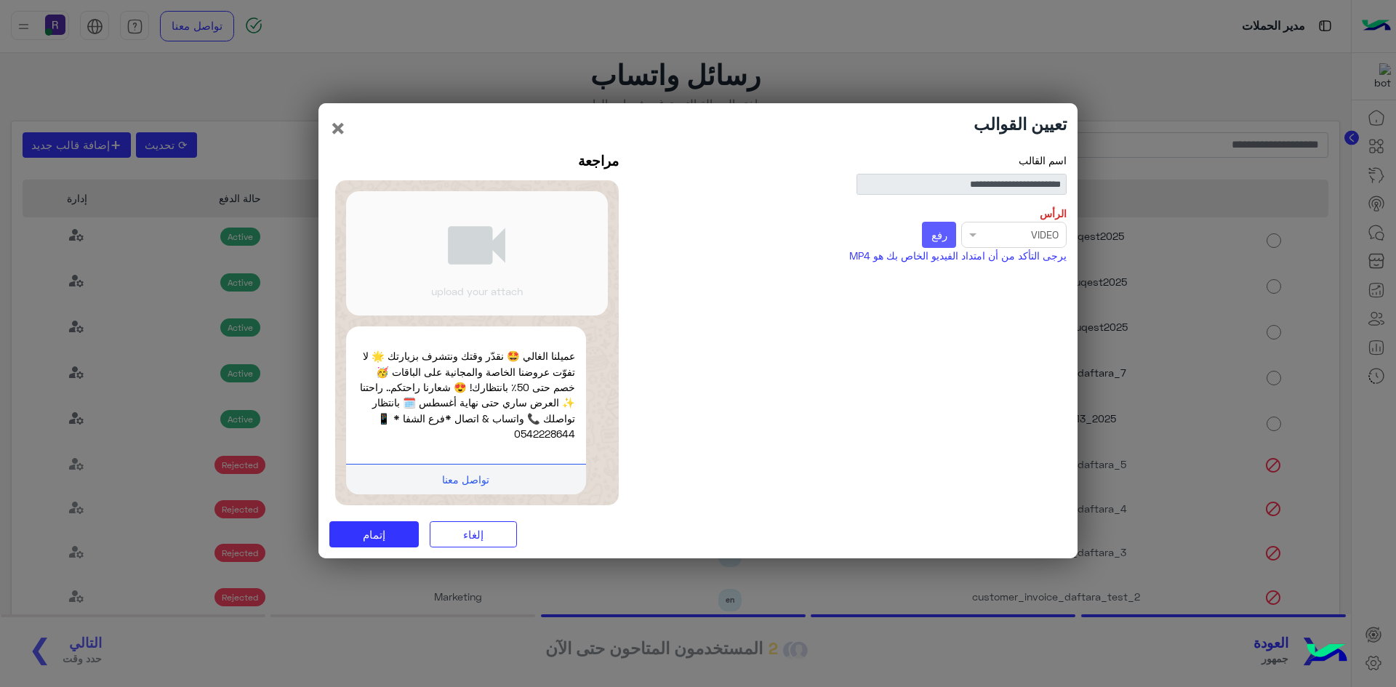
click at [944, 237] on span "رفع" at bounding box center [940, 234] width 16 height 13
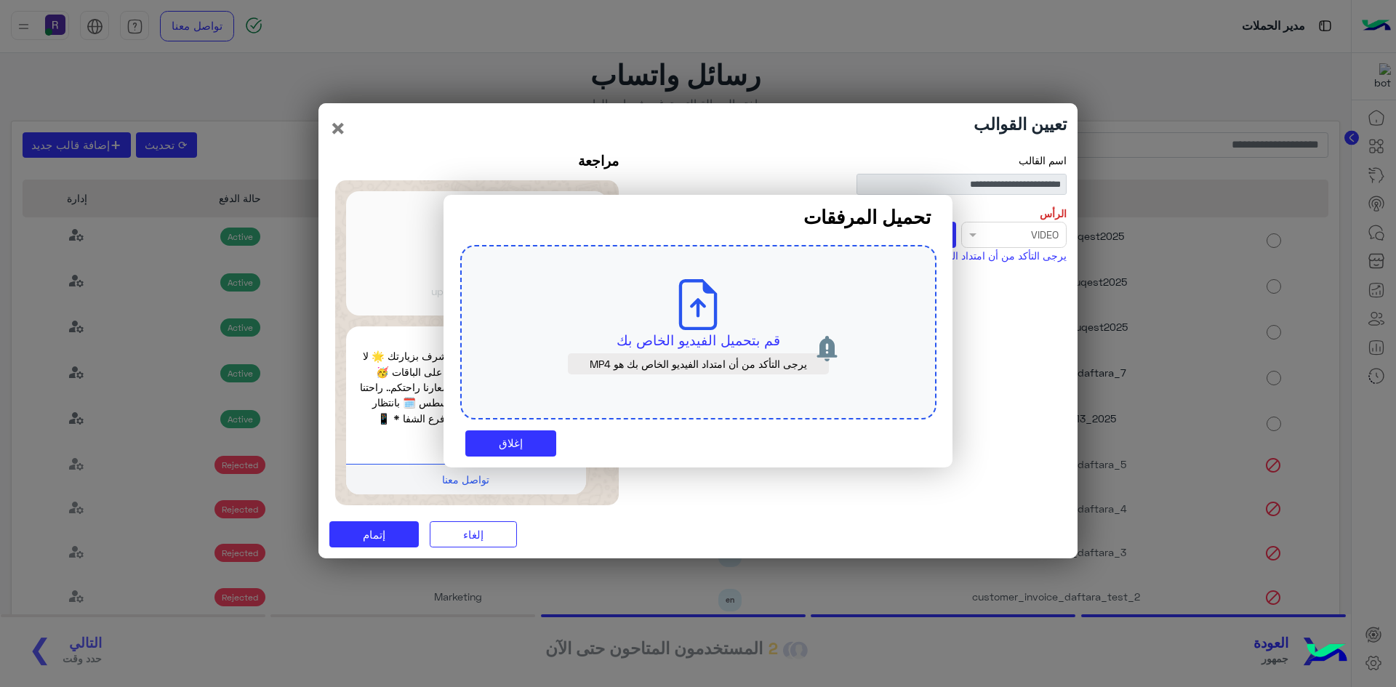
click at [747, 306] on div "قم بتحميل الفيديو الخاص بك يرجى التأكد من أن امتداد الفيديو الخاص بك هو MP4" at bounding box center [698, 332] width 476 height 175
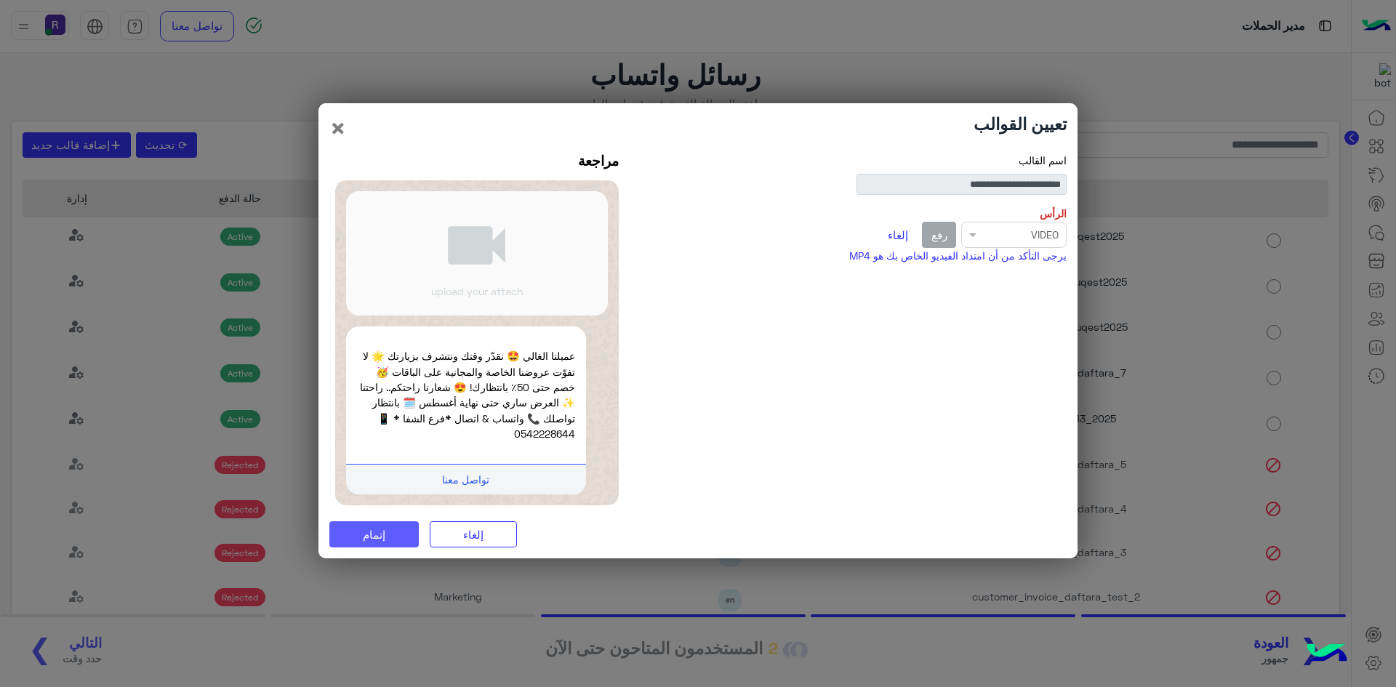
click at [397, 543] on button "إتمام" at bounding box center [373, 534] width 89 height 26
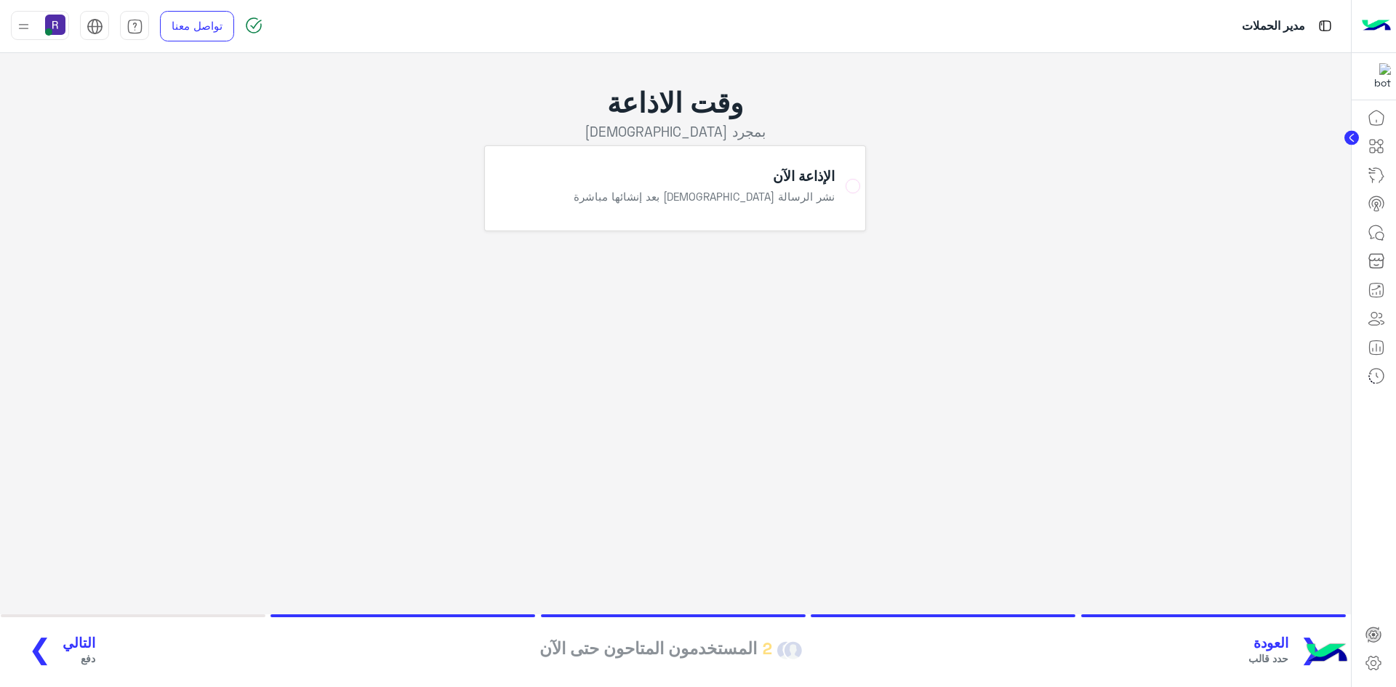
click at [63, 645] on span "التالي" at bounding box center [79, 643] width 33 height 17
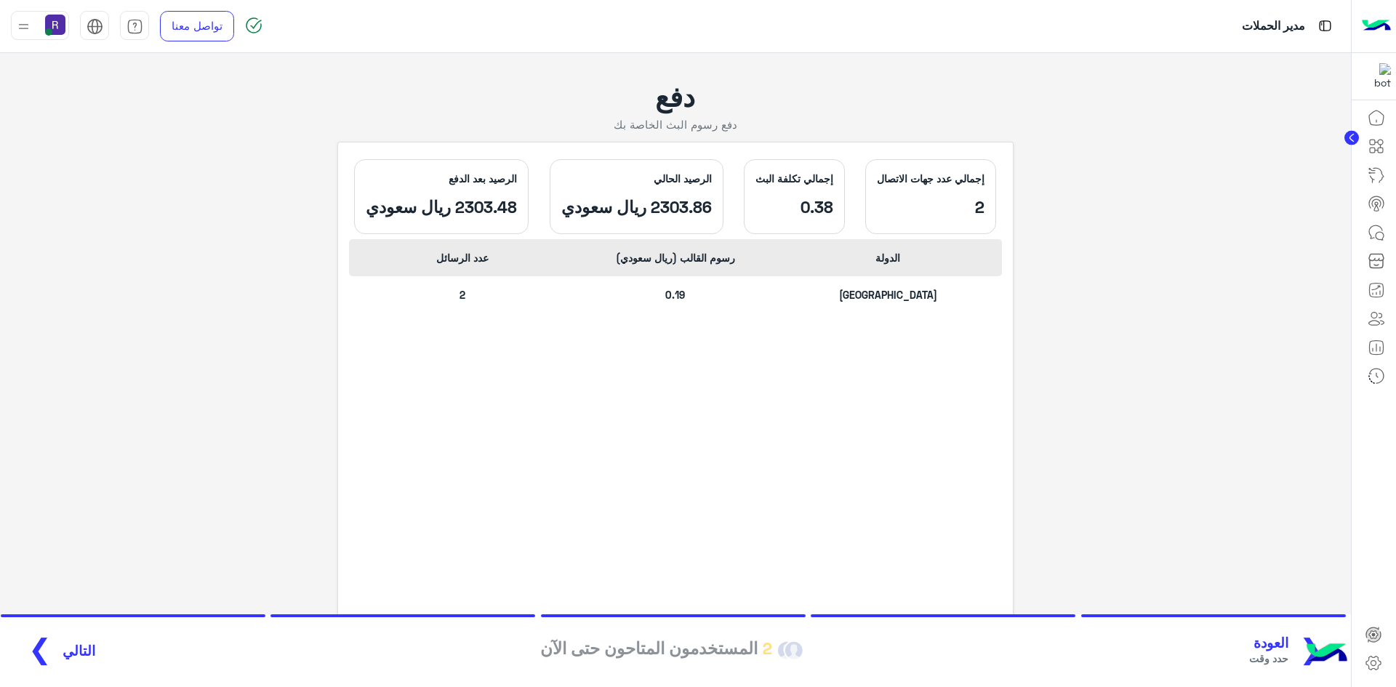
click at [71, 644] on span "التالي" at bounding box center [79, 651] width 33 height 17
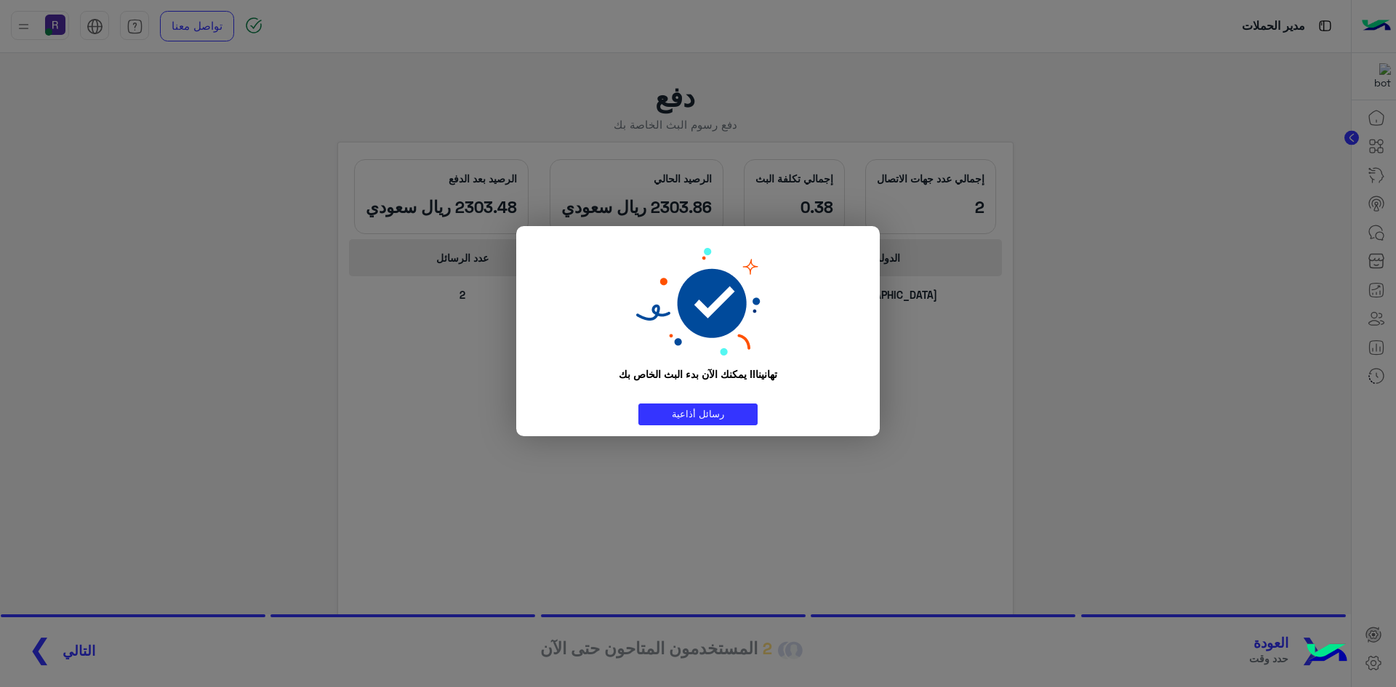
click at [932, 348] on modal-container "تهانينا!! يمكنك الآن بدء البث الخاص بك رسائل أذاعية" at bounding box center [698, 343] width 1396 height 687
